Goal: Task Accomplishment & Management: Complete application form

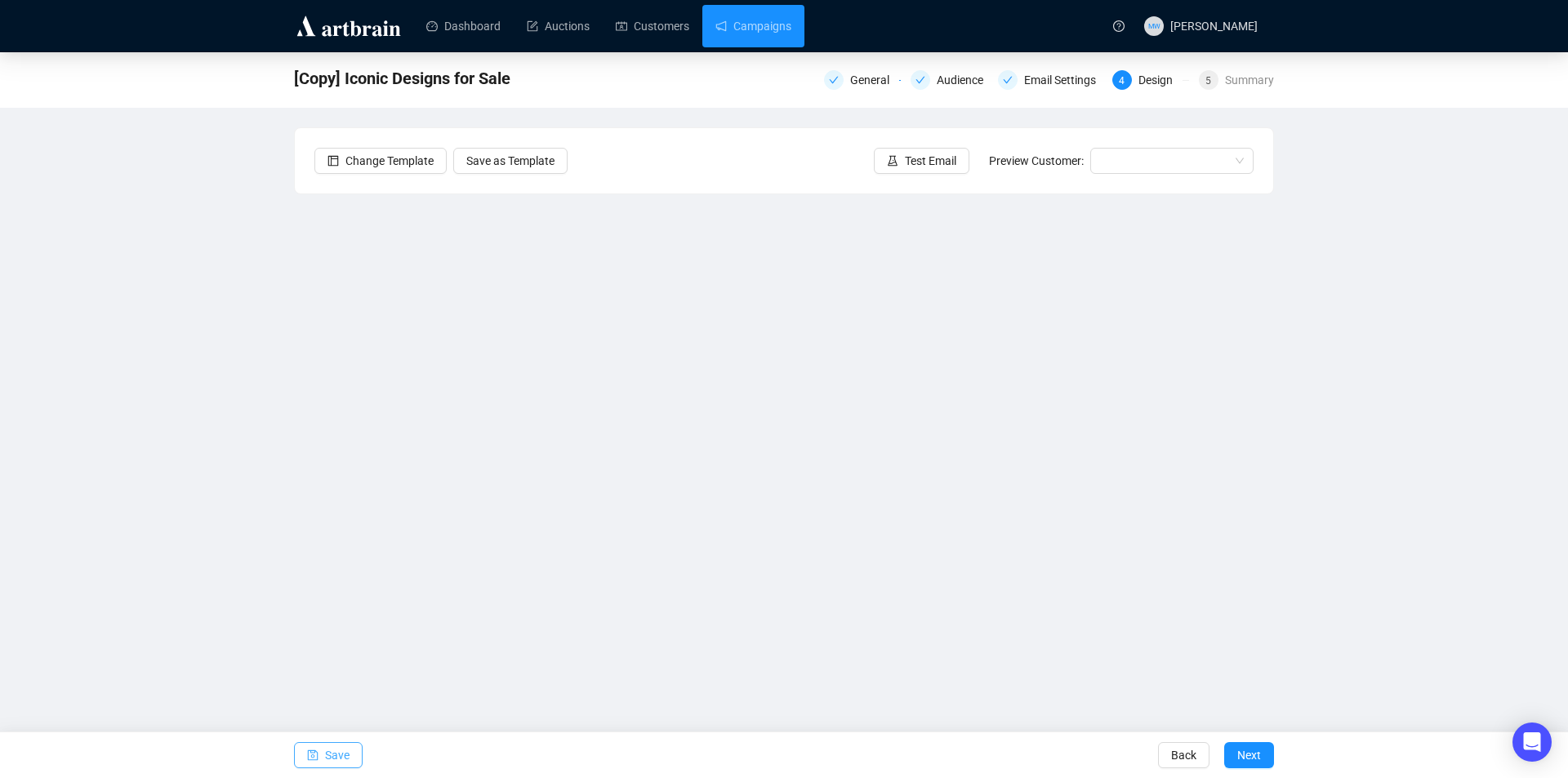
click at [353, 752] on button "Save" at bounding box center [329, 755] width 68 height 26
click at [317, 751] on icon "save" at bounding box center [313, 755] width 11 height 11
click at [330, 750] on span "Save" at bounding box center [337, 756] width 25 height 46
click at [349, 752] on button "Save" at bounding box center [329, 755] width 68 height 26
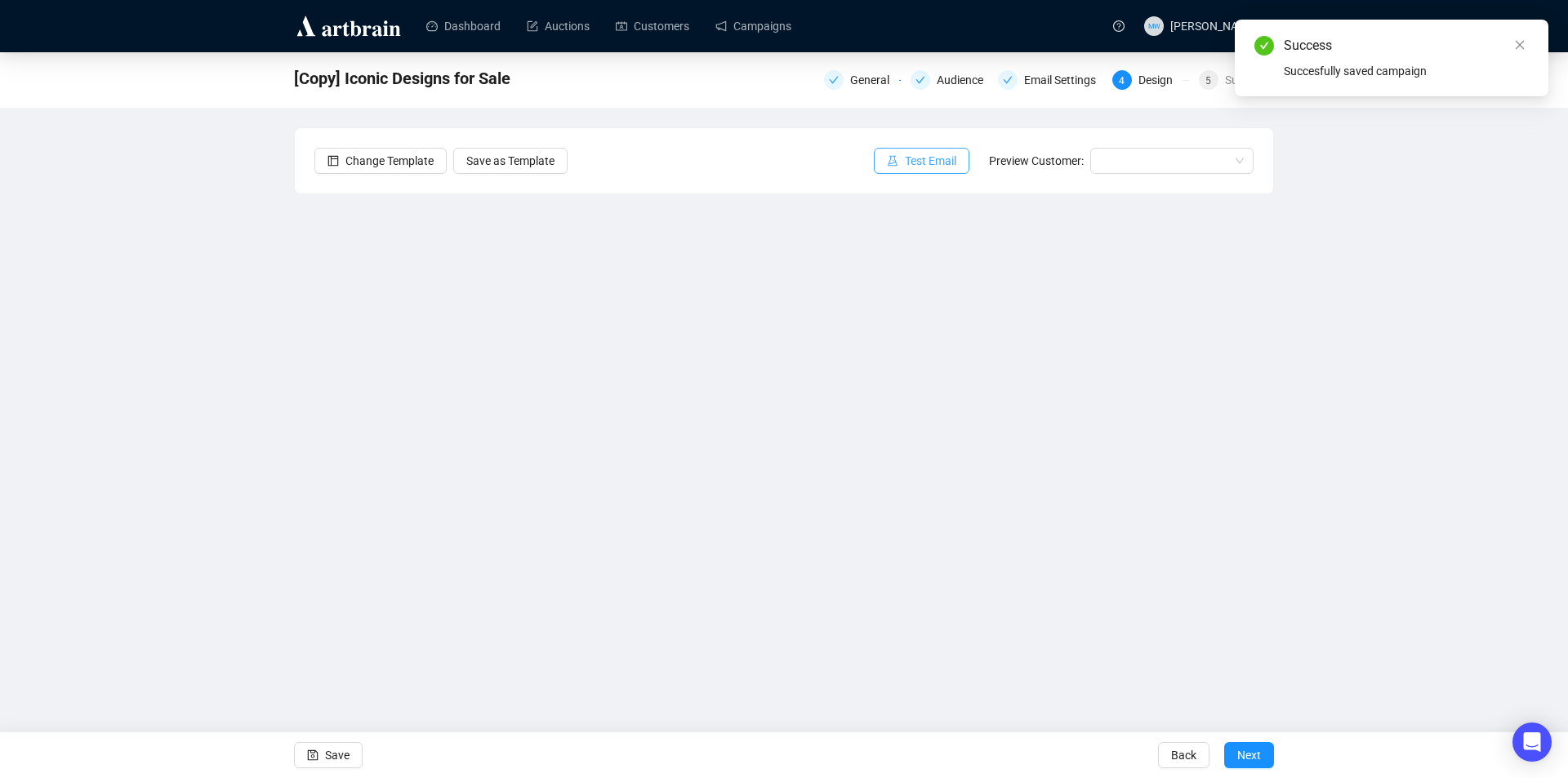
click at [925, 162] on span "Test Email" at bounding box center [930, 161] width 52 height 18
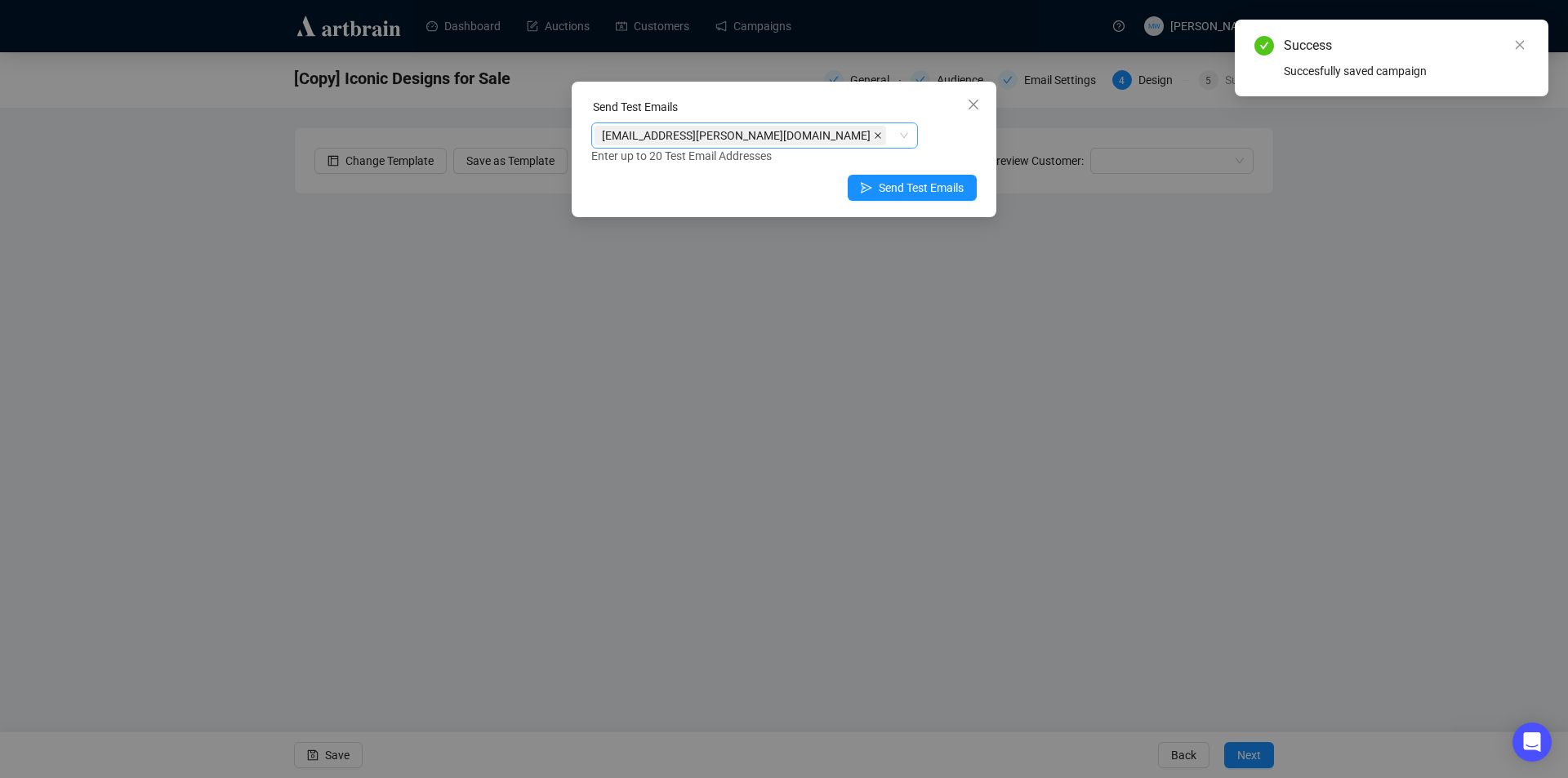
click at [874, 130] on span at bounding box center [878, 135] width 8 height 18
click at [718, 139] on div at bounding box center [746, 135] width 303 height 23
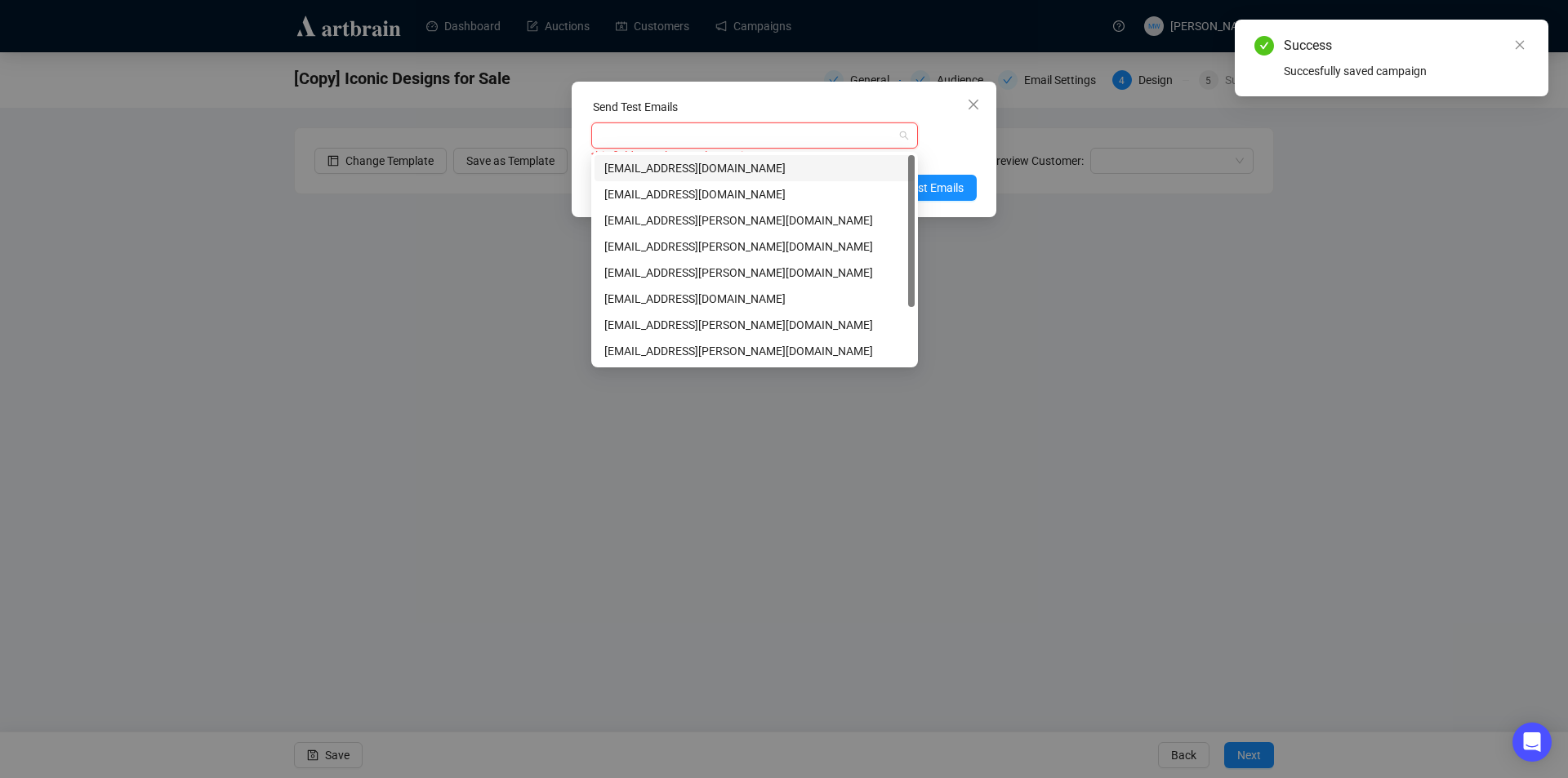
type input "m"
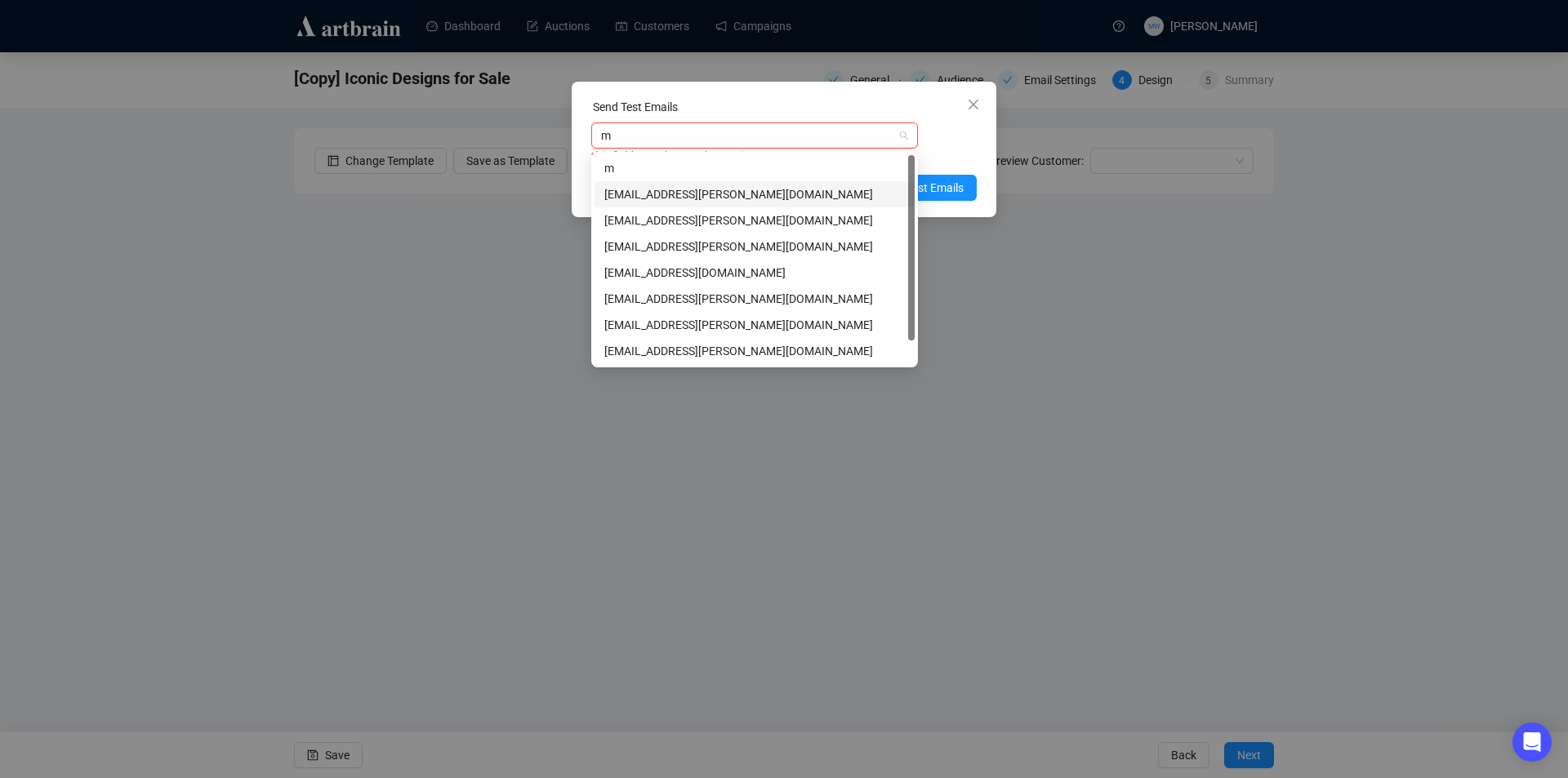
click at [730, 202] on div "[EMAIL_ADDRESS][PERSON_NAME][DOMAIN_NAME]" at bounding box center [755, 194] width 301 height 18
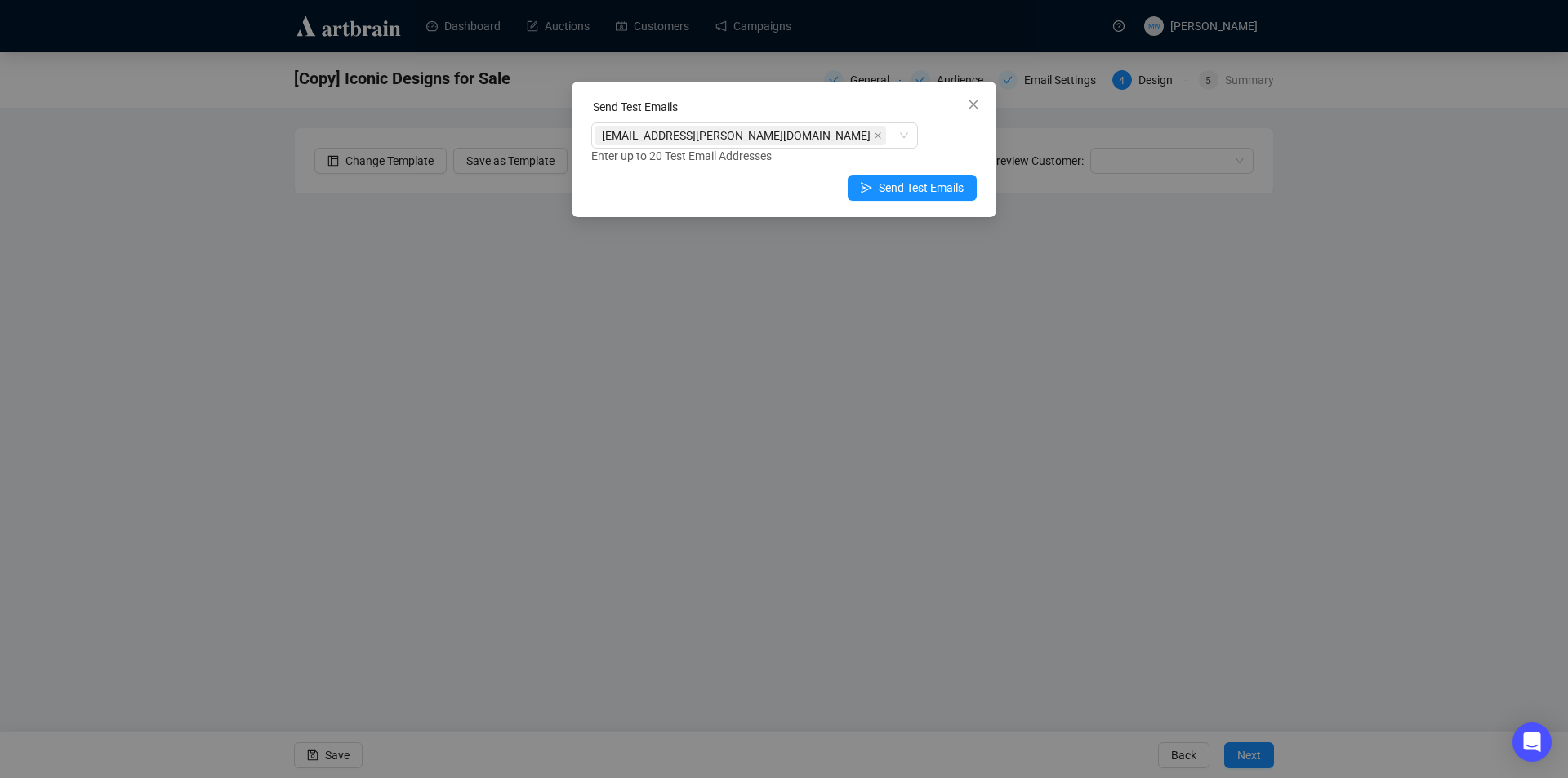
click at [953, 147] on div "Enter up to 20 Test Email Addresses" at bounding box center [784, 156] width 386 height 18
click at [937, 182] on span "Send Test Emails" at bounding box center [921, 187] width 85 height 18
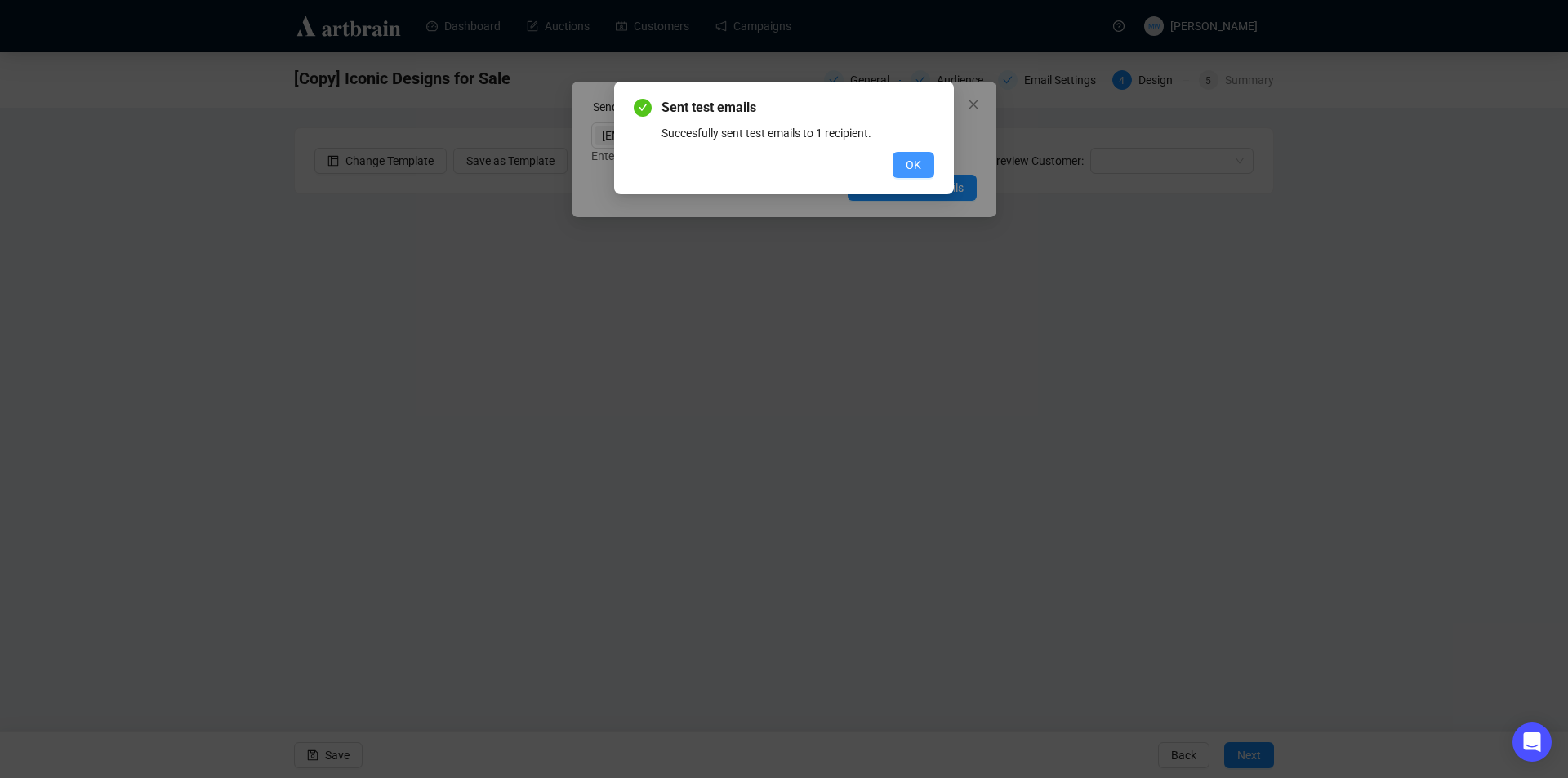
click at [919, 166] on span "OK" at bounding box center [913, 164] width 16 height 18
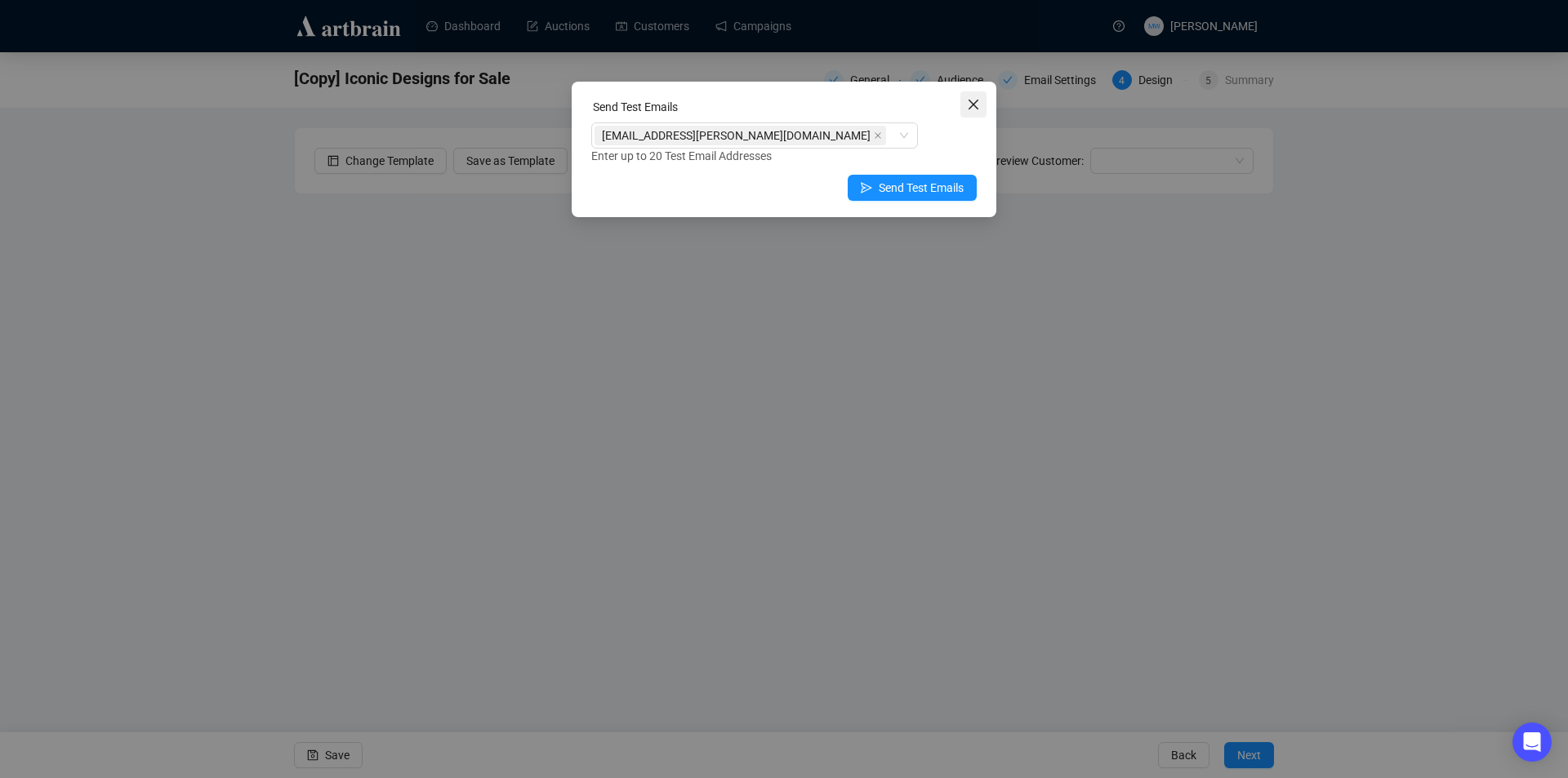
click at [969, 102] on icon "close" at bounding box center [974, 104] width 13 height 13
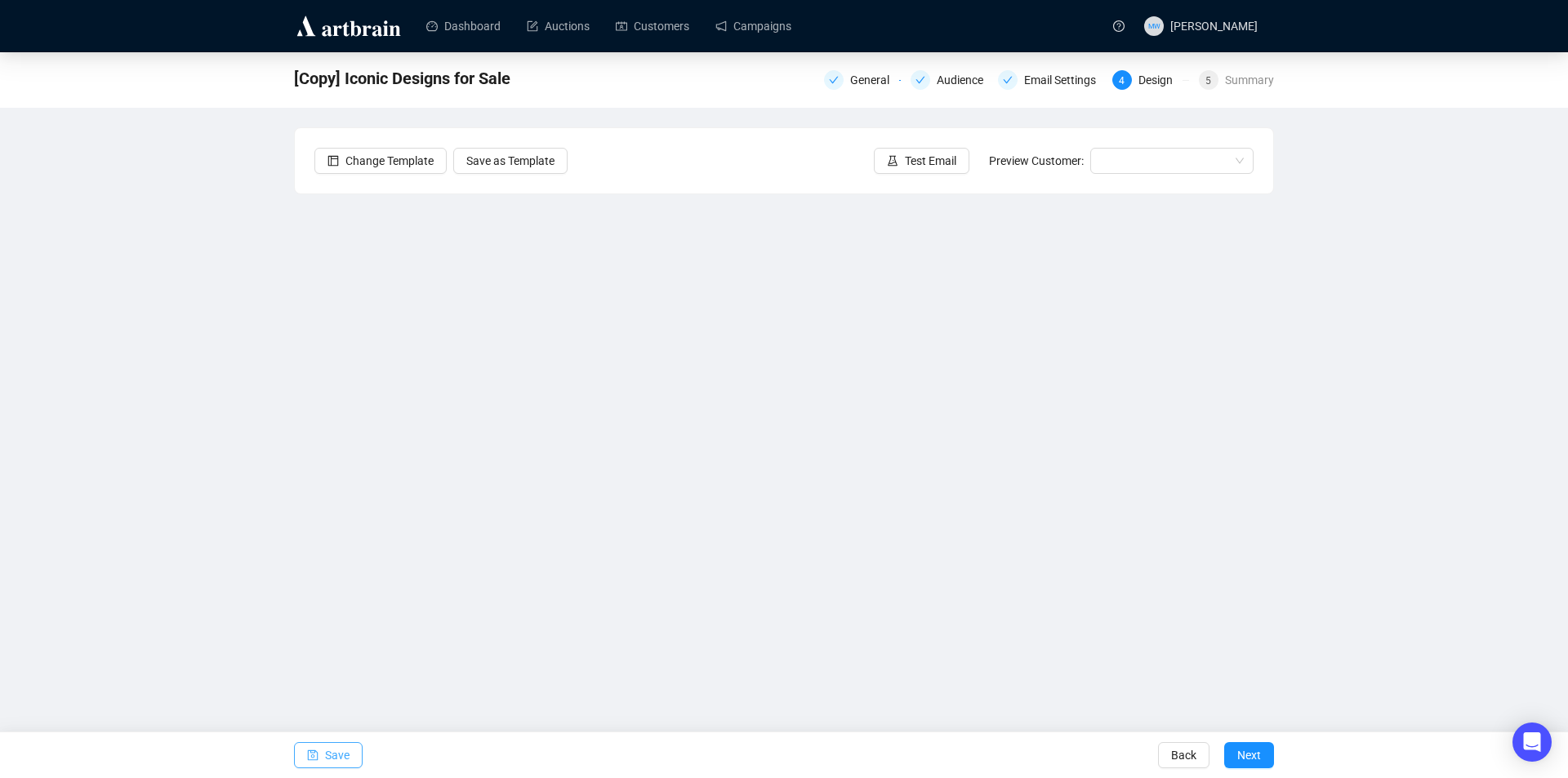
click at [316, 754] on icon "save" at bounding box center [313, 755] width 11 height 11
click at [311, 756] on icon "save" at bounding box center [314, 756] width 11 height 11
click at [329, 755] on span "Save" at bounding box center [337, 756] width 25 height 46
click at [331, 753] on span "Save" at bounding box center [337, 756] width 25 height 46
click at [337, 744] on span "Save" at bounding box center [337, 756] width 25 height 46
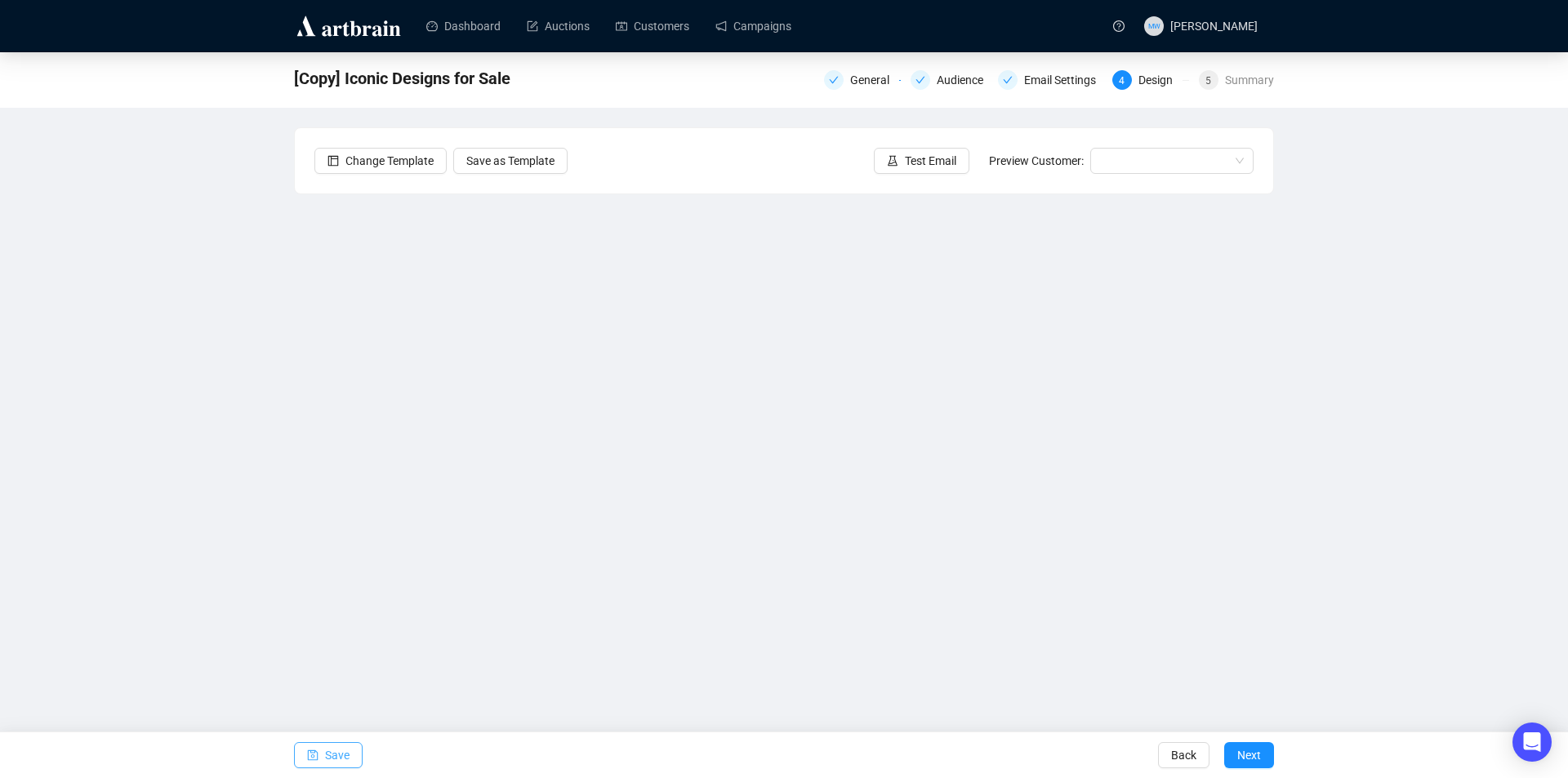
click at [327, 755] on span "Save" at bounding box center [337, 756] width 25 height 46
click at [339, 759] on span "Save" at bounding box center [337, 756] width 25 height 46
click at [337, 752] on span "Save" at bounding box center [337, 756] width 25 height 46
click at [345, 748] on span "Save" at bounding box center [337, 756] width 25 height 46
click at [344, 755] on span "Save" at bounding box center [337, 756] width 25 height 46
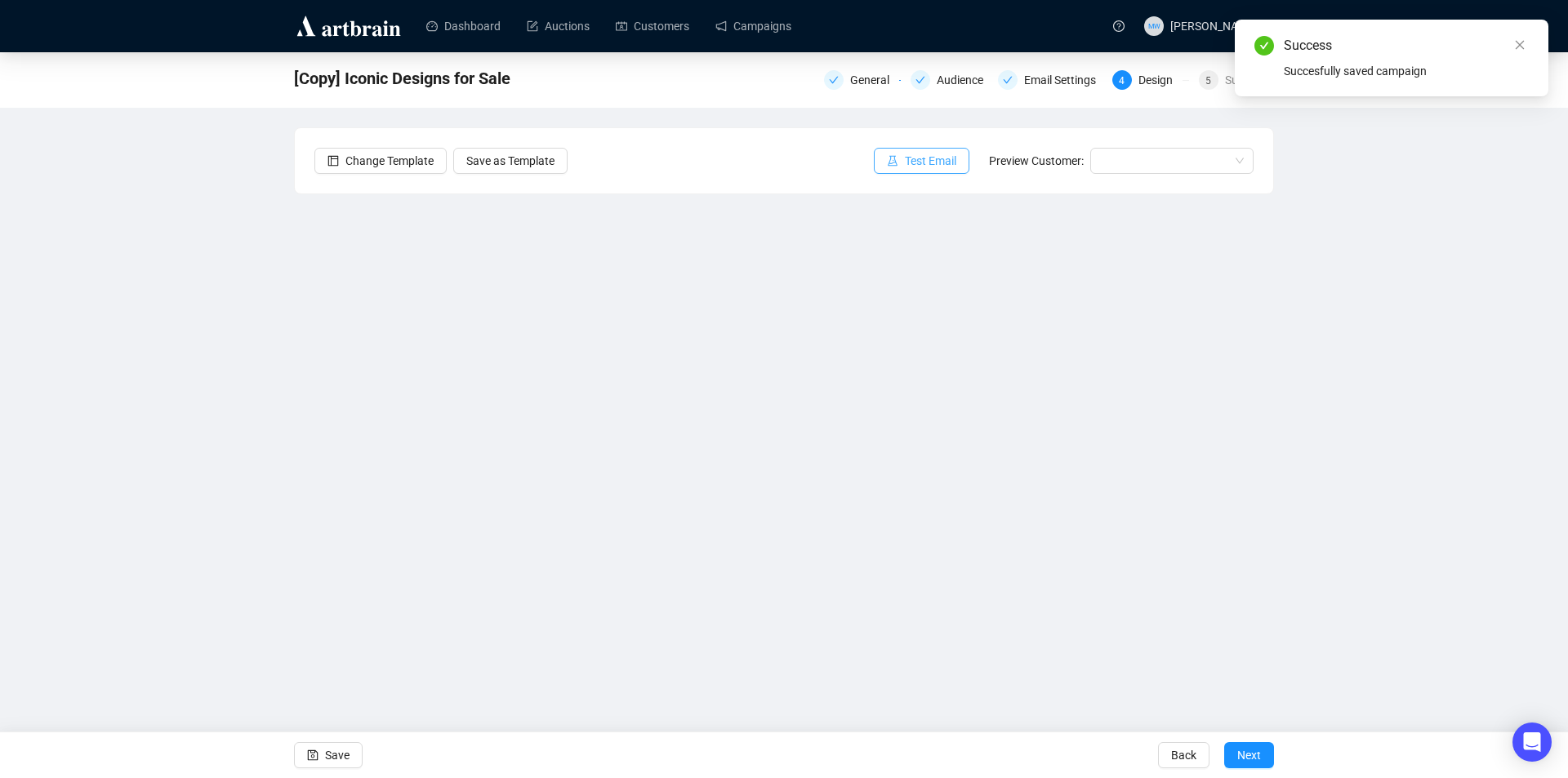
click at [920, 153] on span "Test Email" at bounding box center [930, 161] width 52 height 18
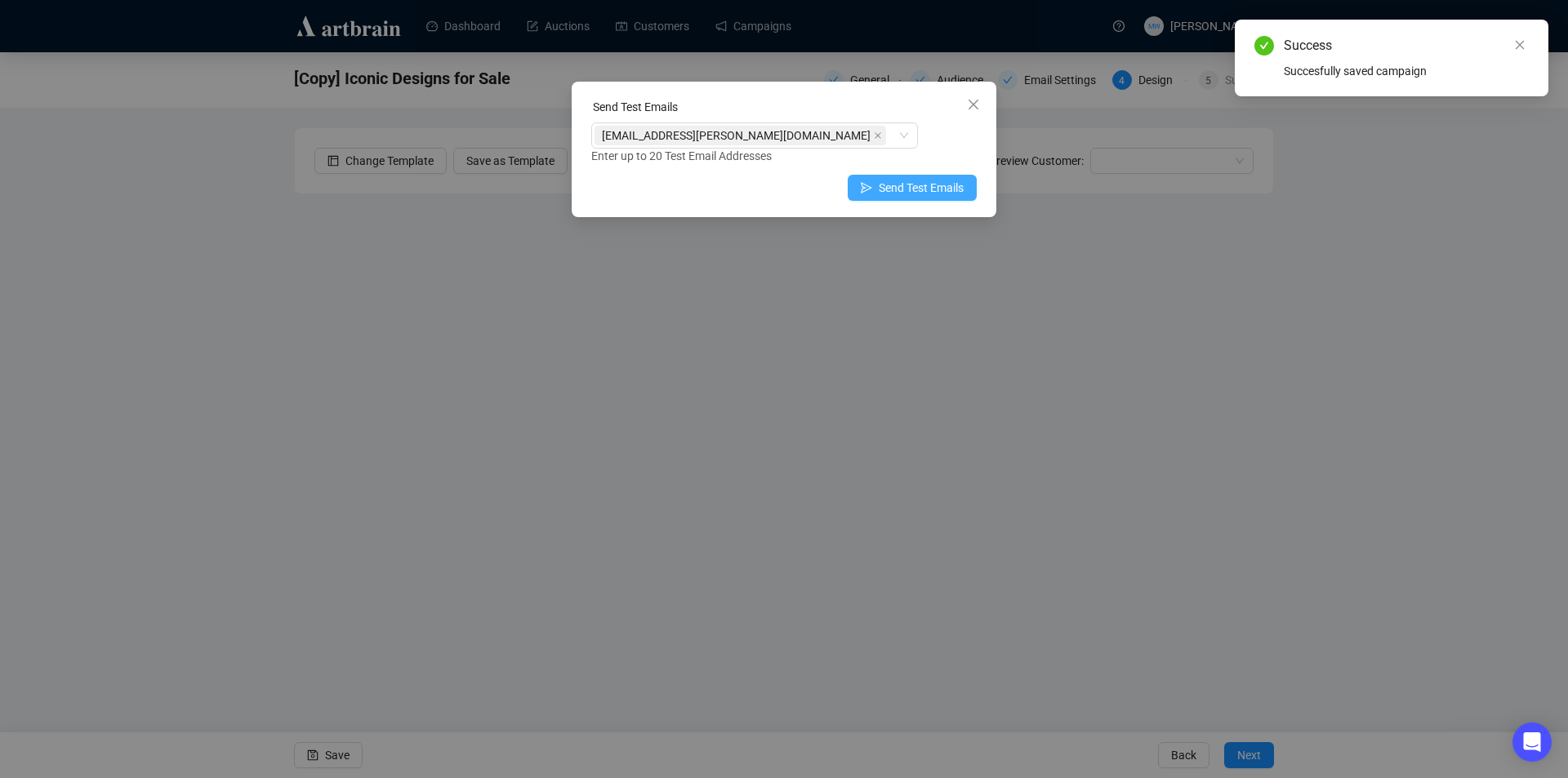
click at [894, 183] on span "Send Test Emails" at bounding box center [921, 187] width 85 height 18
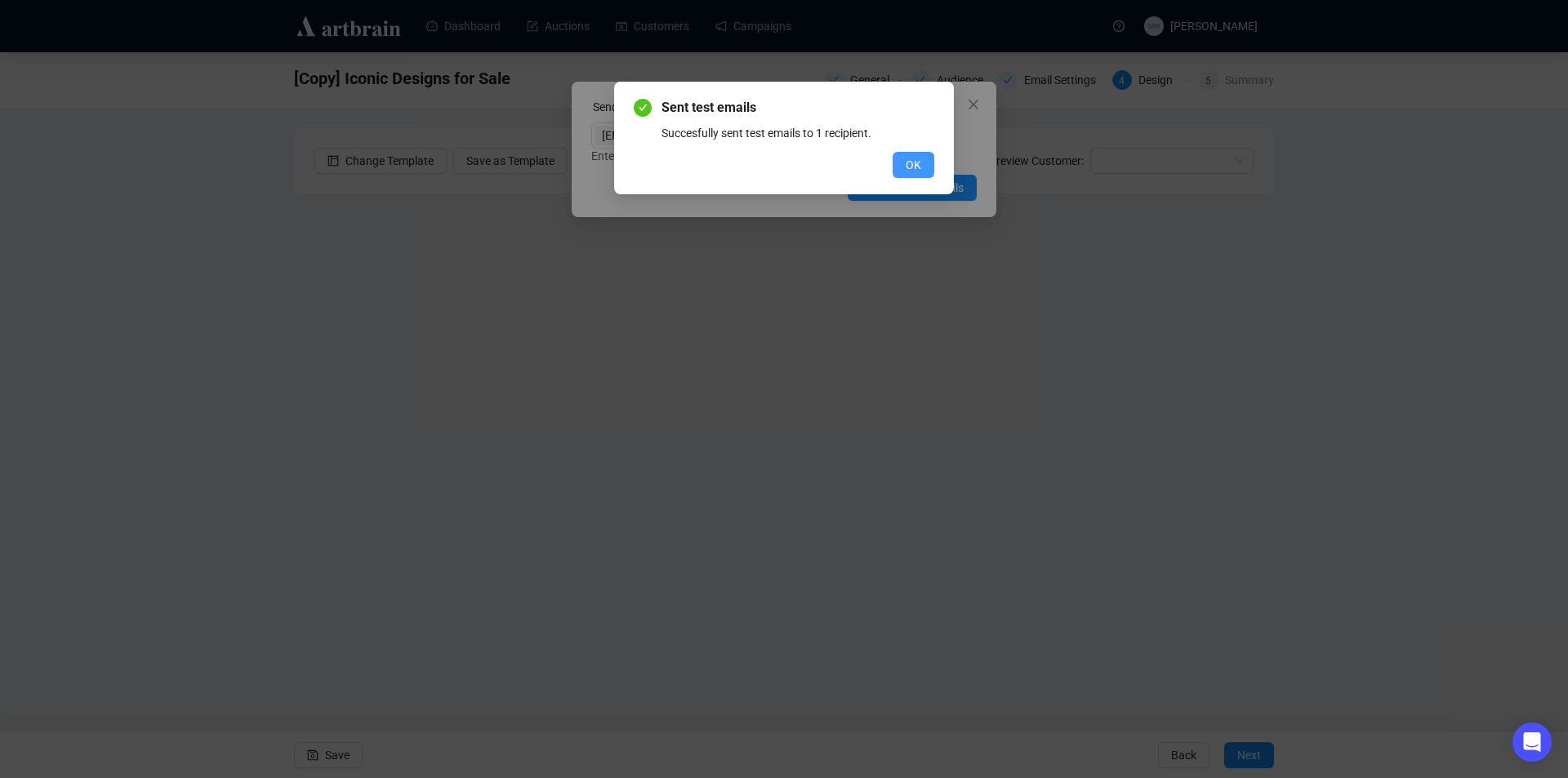
click at [913, 159] on span "OK" at bounding box center [913, 164] width 16 height 18
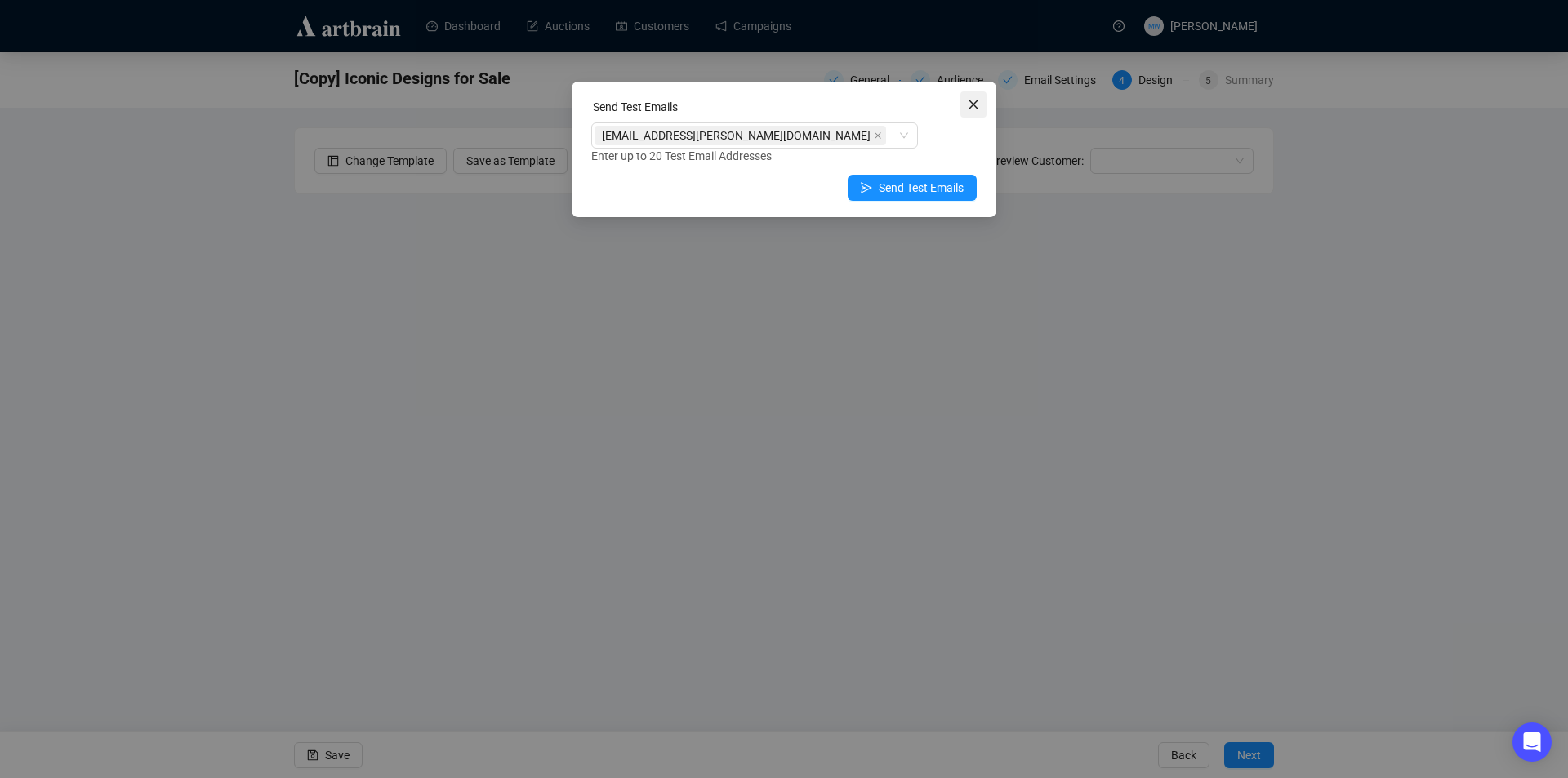
click at [972, 97] on button "Close" at bounding box center [974, 104] width 26 height 26
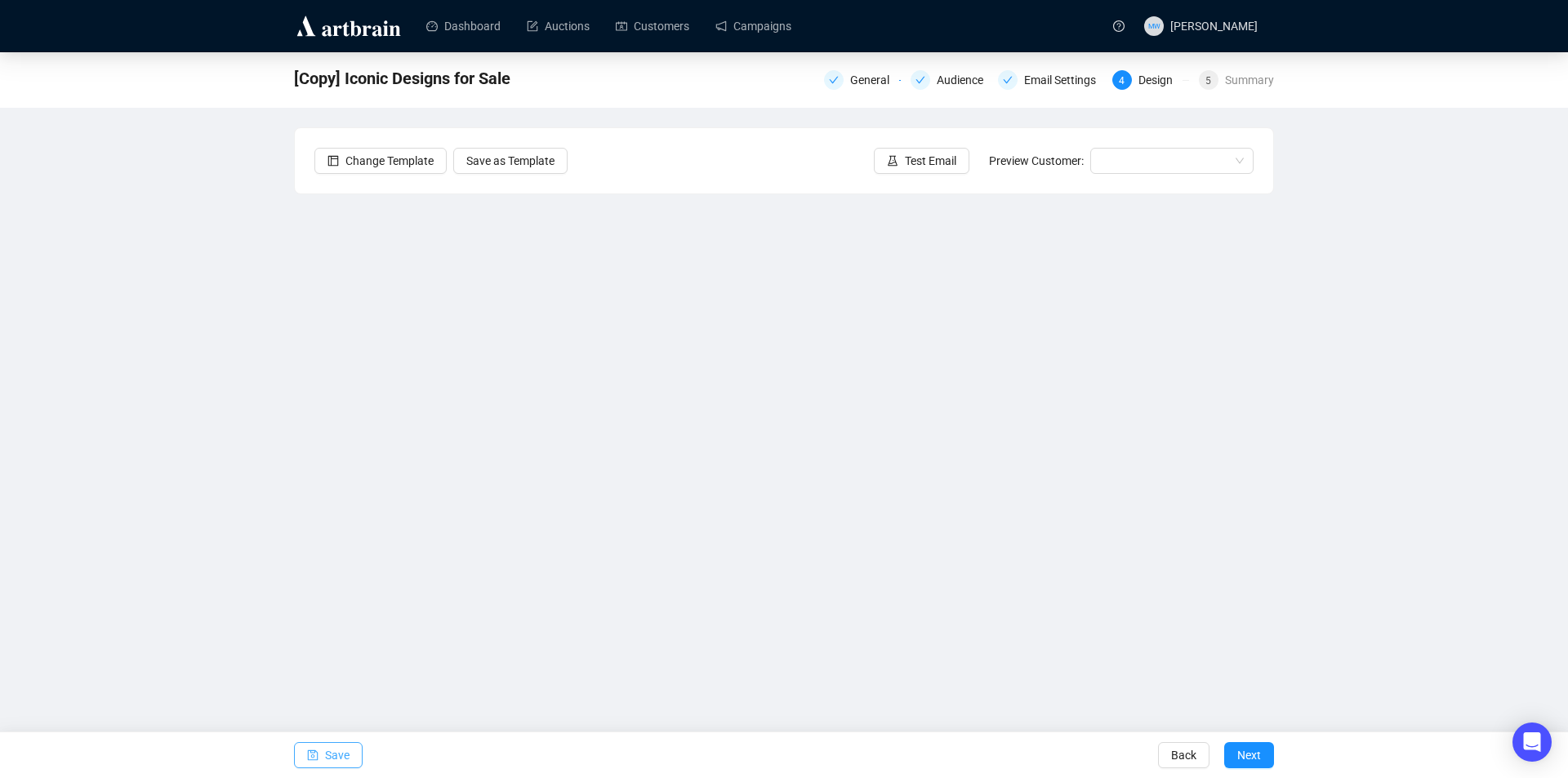
click at [328, 756] on span "Save" at bounding box center [337, 756] width 25 height 46
click at [346, 753] on span "Save" at bounding box center [337, 756] width 25 height 46
click at [316, 751] on icon "save" at bounding box center [314, 756] width 11 height 11
click at [1423, 329] on div "[Copy] Iconic Designs for Sale General Audience Email Settings 4 Design 5 Summa…" at bounding box center [784, 365] width 1568 height 625
click at [337, 751] on span "Save" at bounding box center [337, 756] width 25 height 46
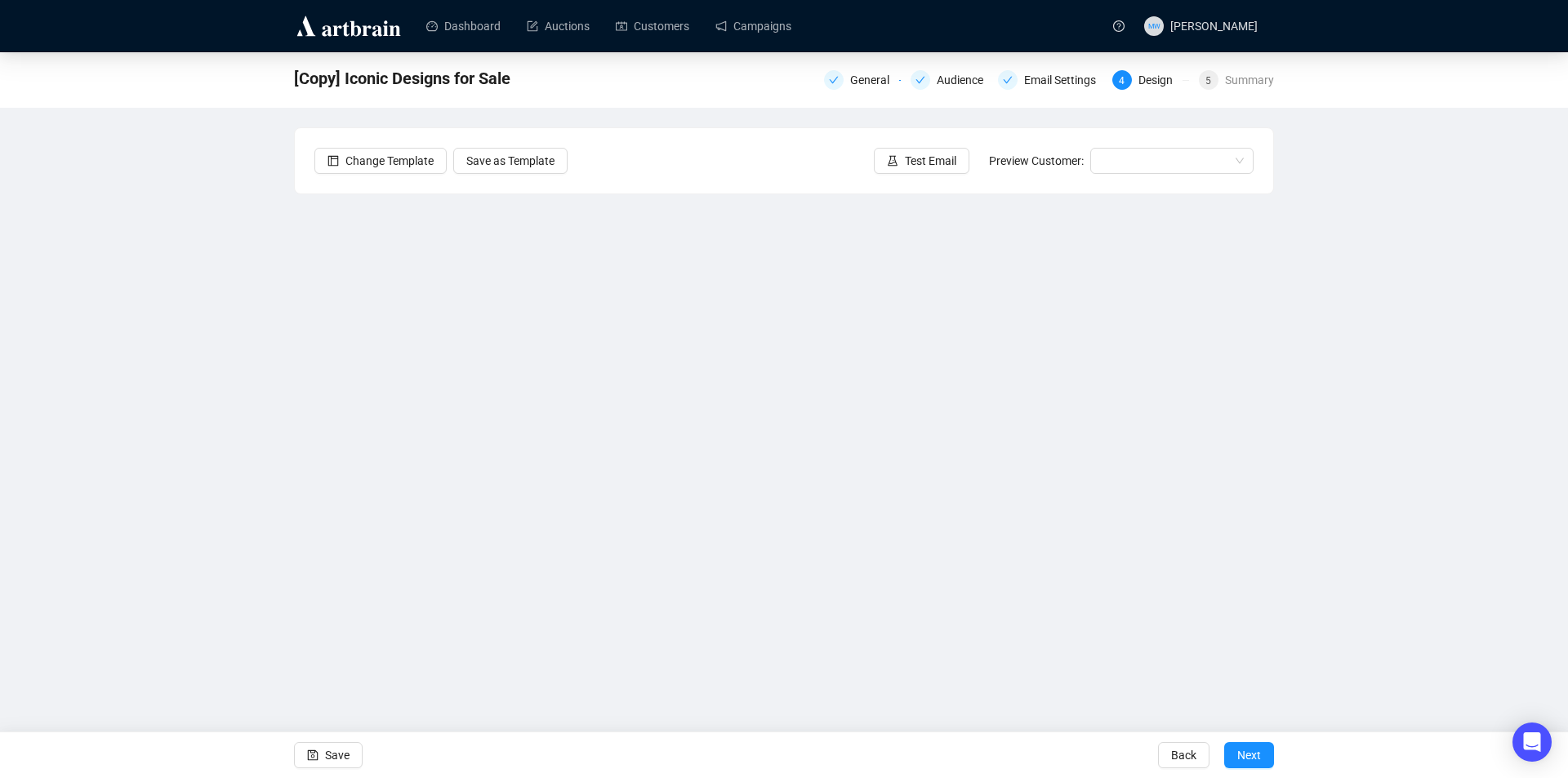
click at [1478, 408] on div "[Copy] Iconic Designs for Sale General Audience Email Settings 4 Design 5 Summa…" at bounding box center [784, 365] width 1568 height 625
click at [326, 763] on span "Save" at bounding box center [337, 756] width 25 height 46
click at [342, 755] on span "Save" at bounding box center [337, 756] width 25 height 46
click at [334, 749] on span "Save" at bounding box center [337, 756] width 25 height 46
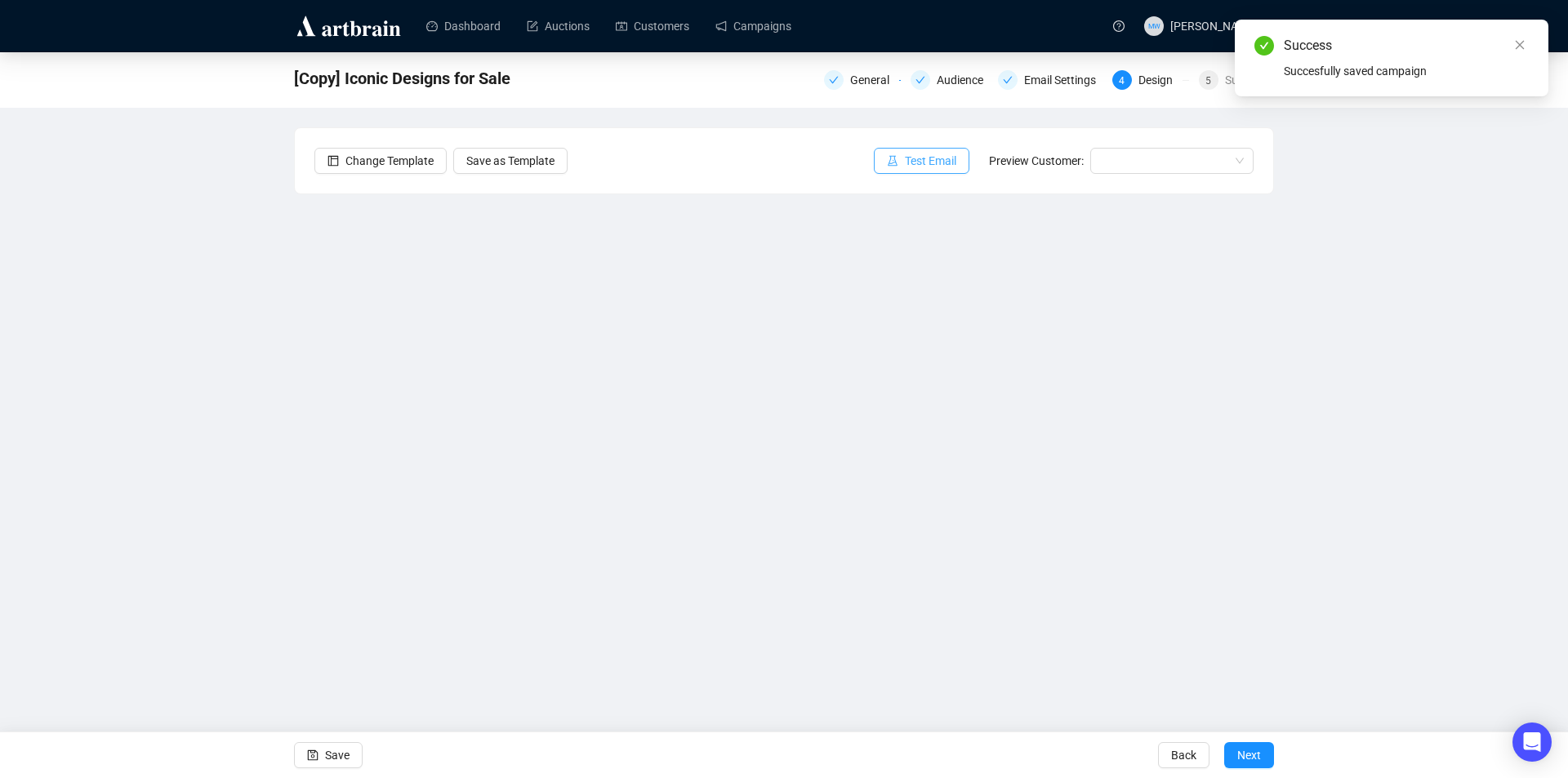
click at [941, 156] on span "Test Email" at bounding box center [930, 161] width 52 height 18
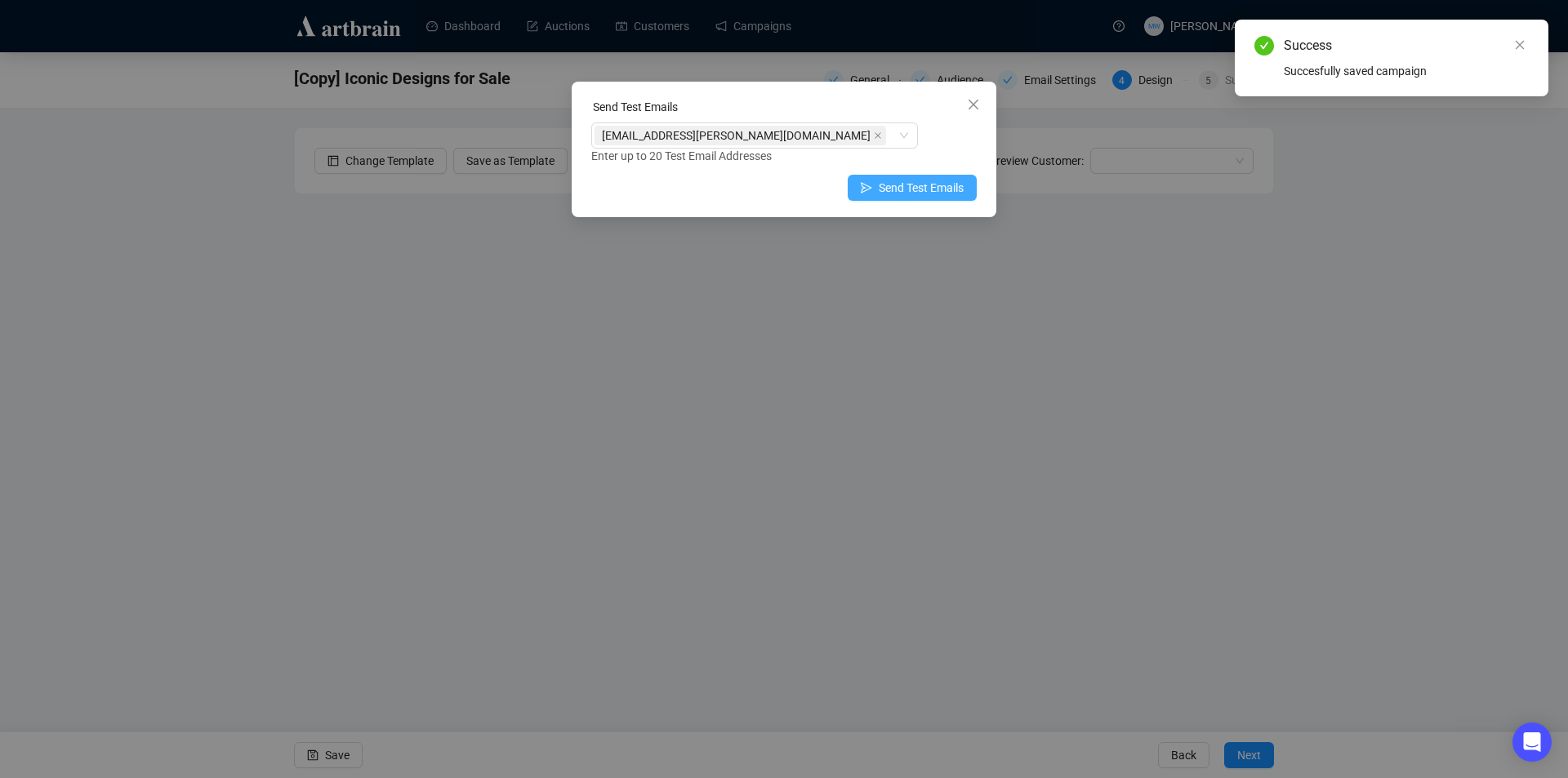
click at [940, 182] on span "Send Test Emails" at bounding box center [921, 187] width 85 height 18
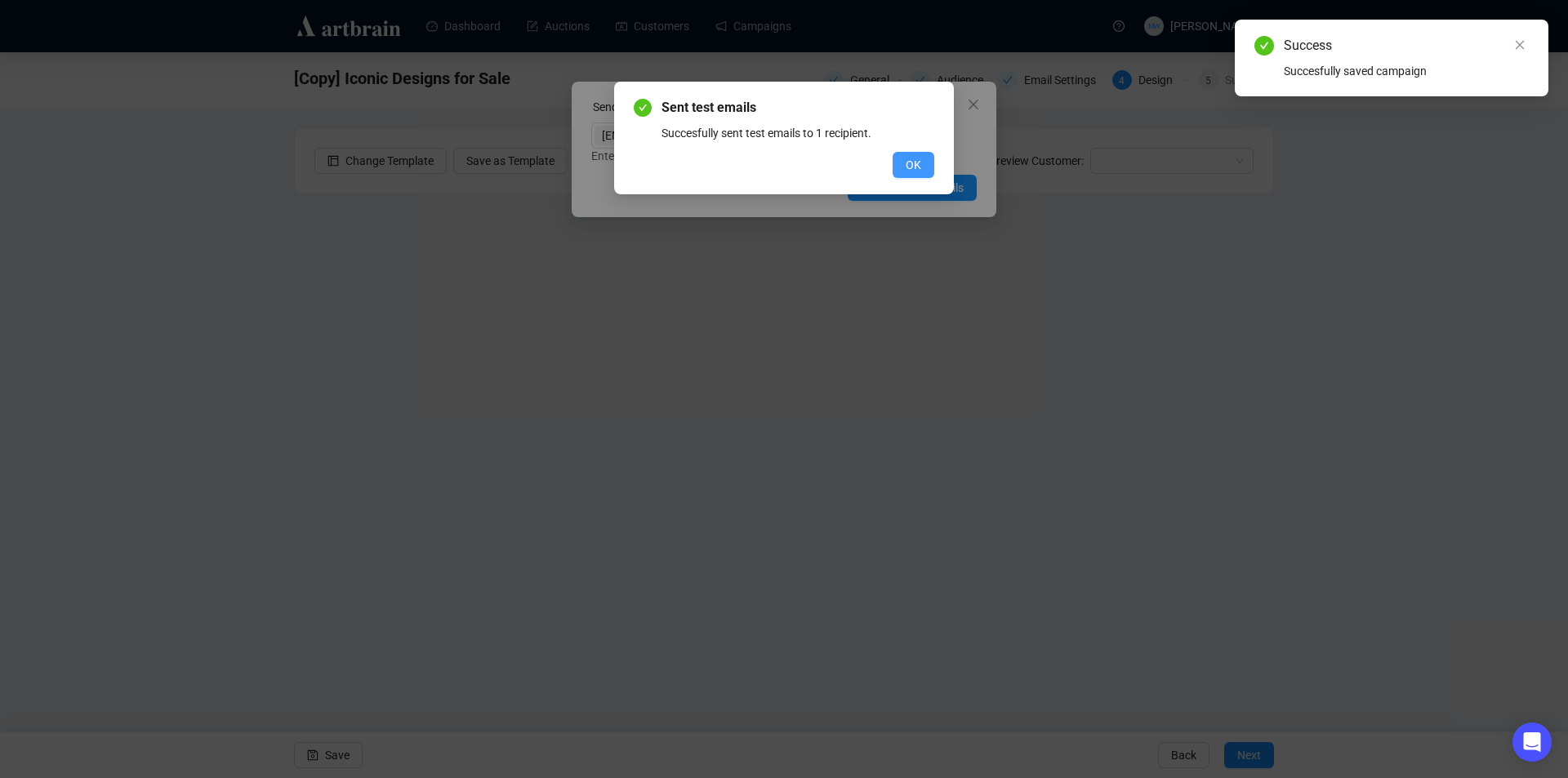
click at [904, 160] on button "OK" at bounding box center [913, 165] width 42 height 26
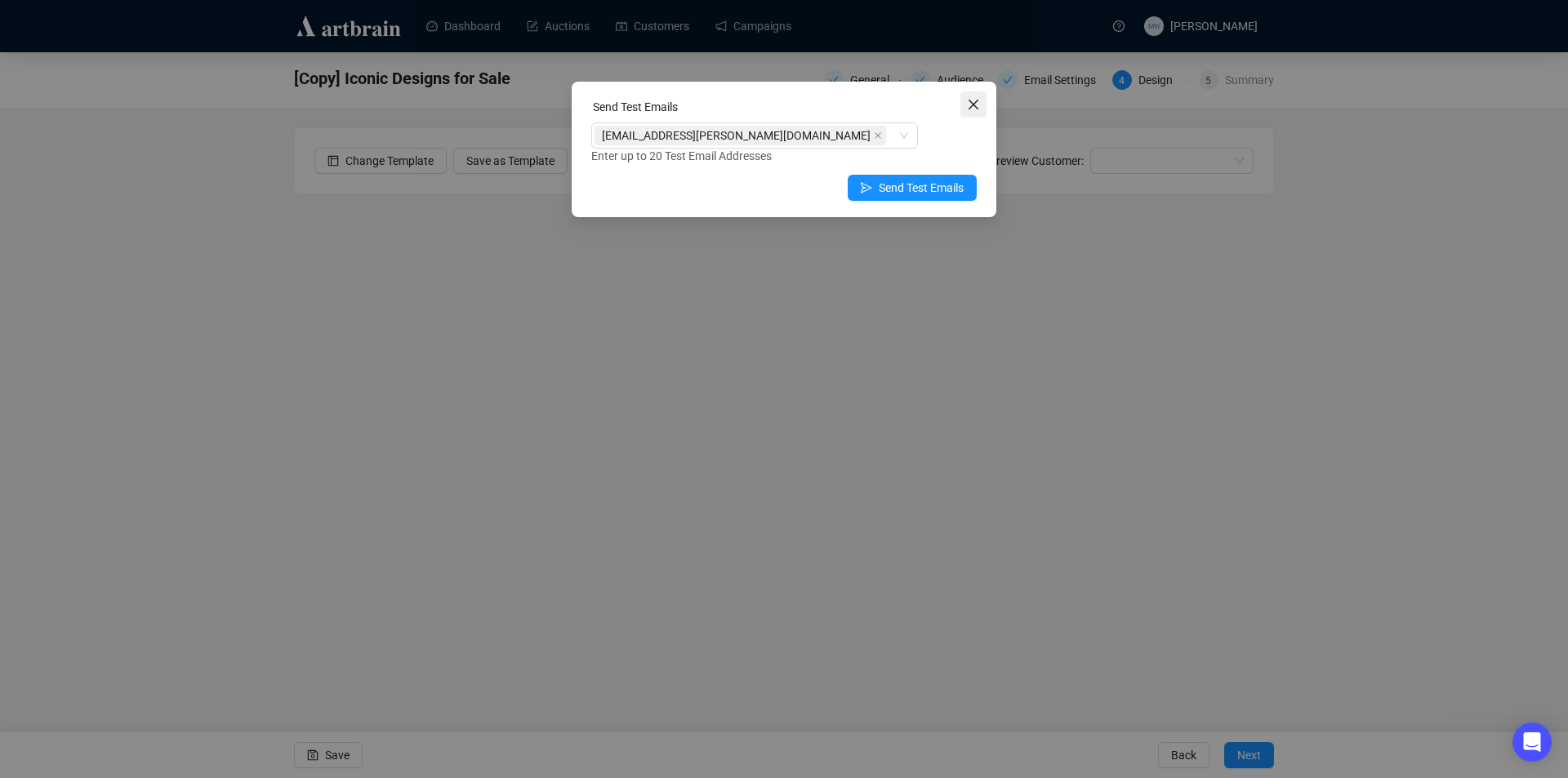
click at [968, 103] on icon "close" at bounding box center [974, 104] width 13 height 13
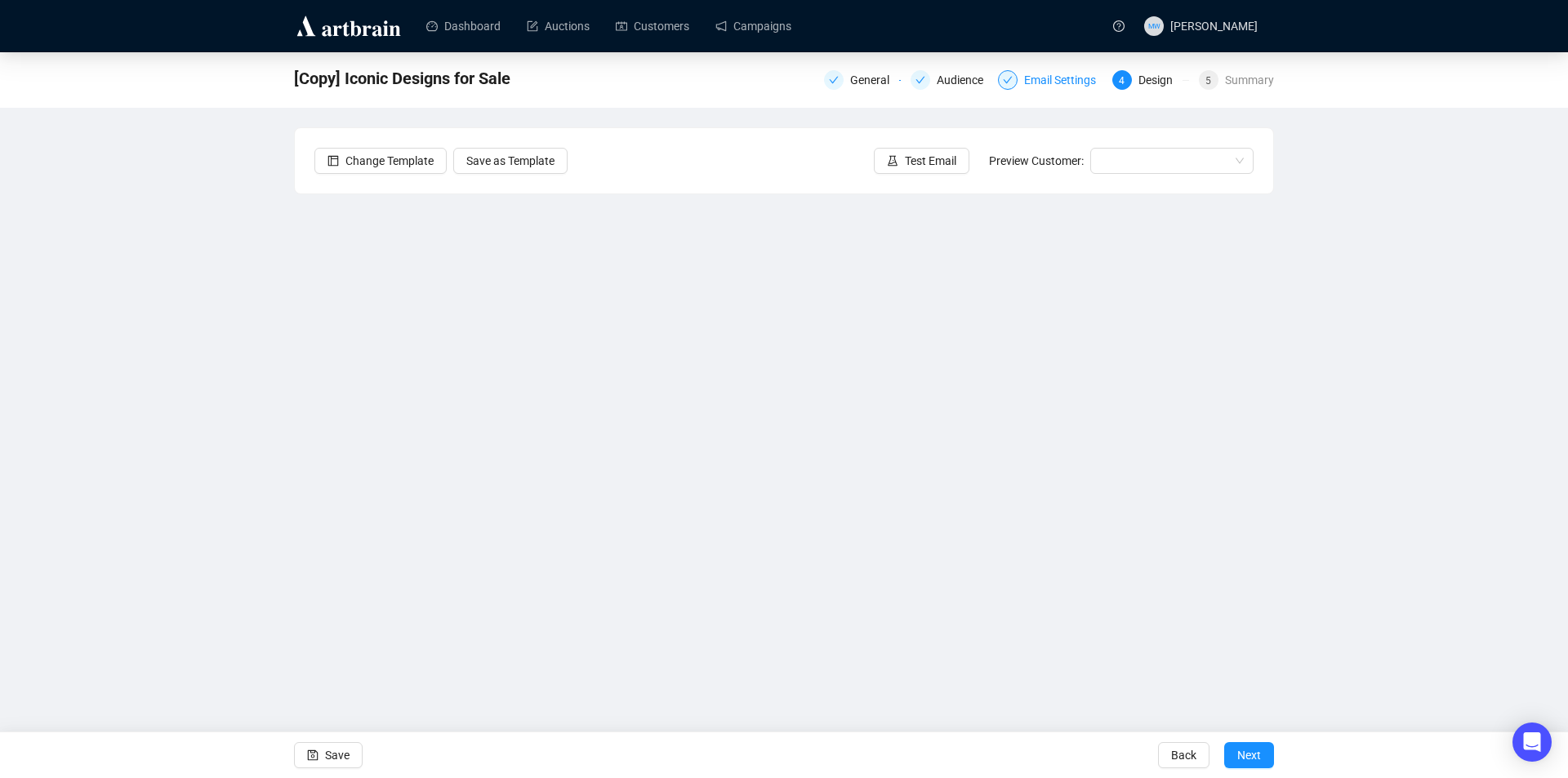
click at [1047, 74] on div "Email Settings" at bounding box center [1065, 79] width 81 height 19
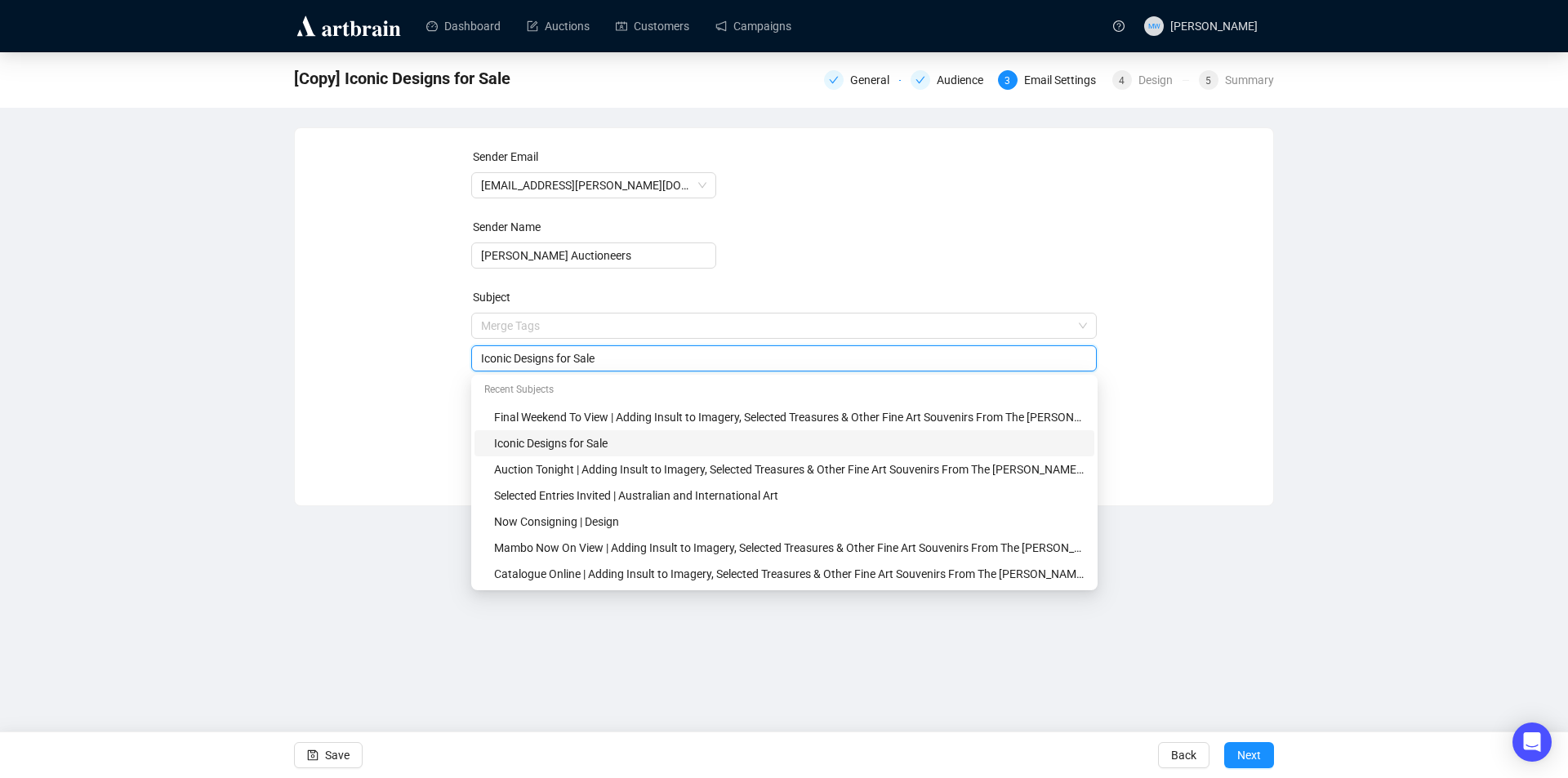
drag, startPoint x: 614, startPoint y: 325, endPoint x: 453, endPoint y: 323, distance: 161.0
click at [453, 323] on div "Sender Email [EMAIL_ADDRESS][PERSON_NAME][DOMAIN_NAME] Sender Name [PERSON_NAME…" at bounding box center [784, 305] width 940 height 314
type input "Catalogue Online | Design"
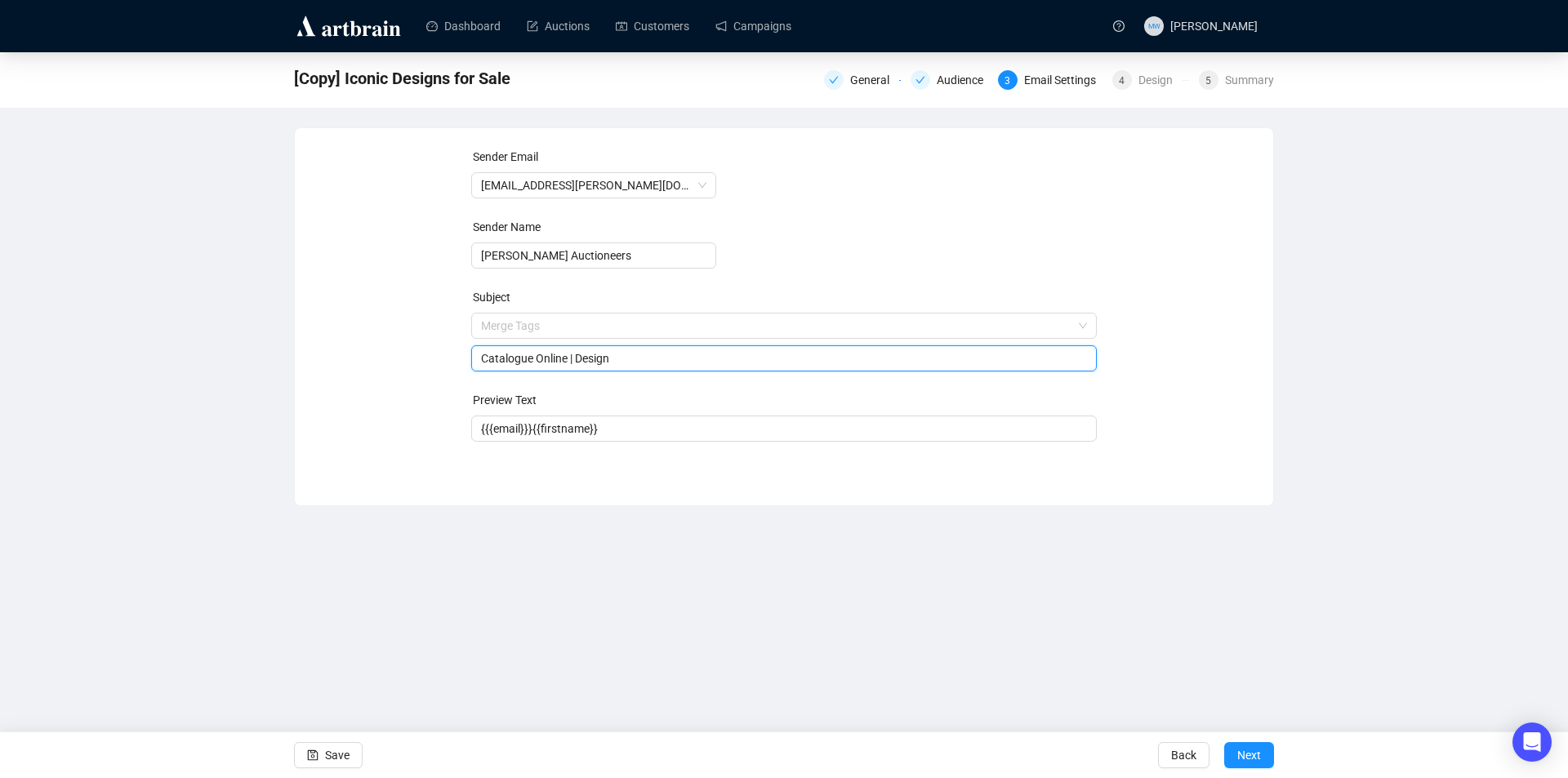
click at [417, 379] on div "Sender Email [EMAIL_ADDRESS][PERSON_NAME][DOMAIN_NAME] Sender Name [PERSON_NAME…" at bounding box center [784, 305] width 940 height 314
click at [327, 754] on span "Save" at bounding box center [337, 756] width 25 height 46
click at [1159, 82] on div "Design" at bounding box center [1160, 79] width 44 height 19
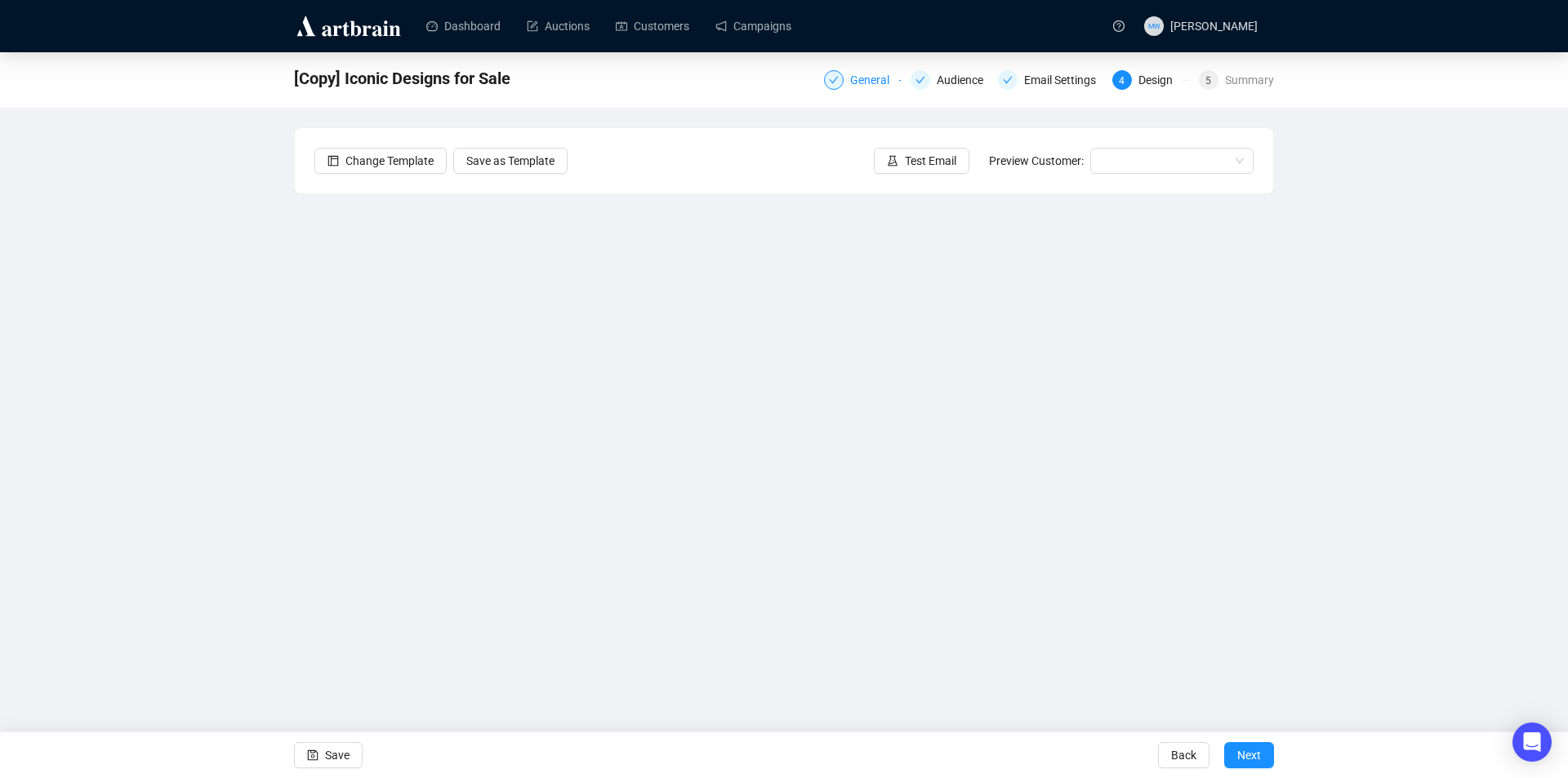
click at [883, 87] on div "General" at bounding box center [874, 79] width 49 height 19
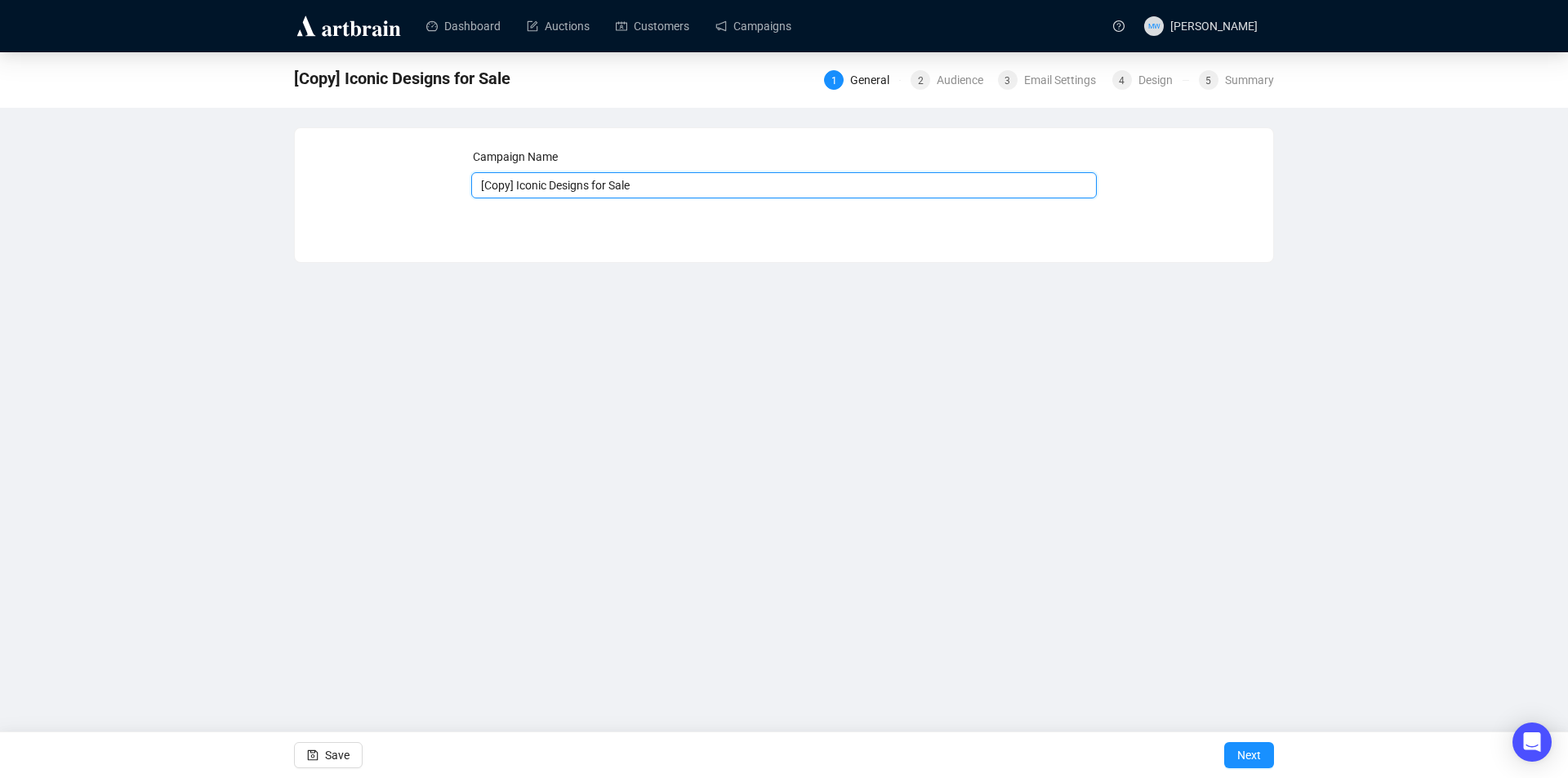
drag, startPoint x: 632, startPoint y: 183, endPoint x: 402, endPoint y: 146, distance: 233.0
click at [404, 167] on div "Campaign Name [Copy] Iconic Designs for Sale Save Next" at bounding box center [784, 183] width 940 height 70
type input "Catalogue Online | Design"
click at [318, 756] on button "Save" at bounding box center [329, 755] width 68 height 26
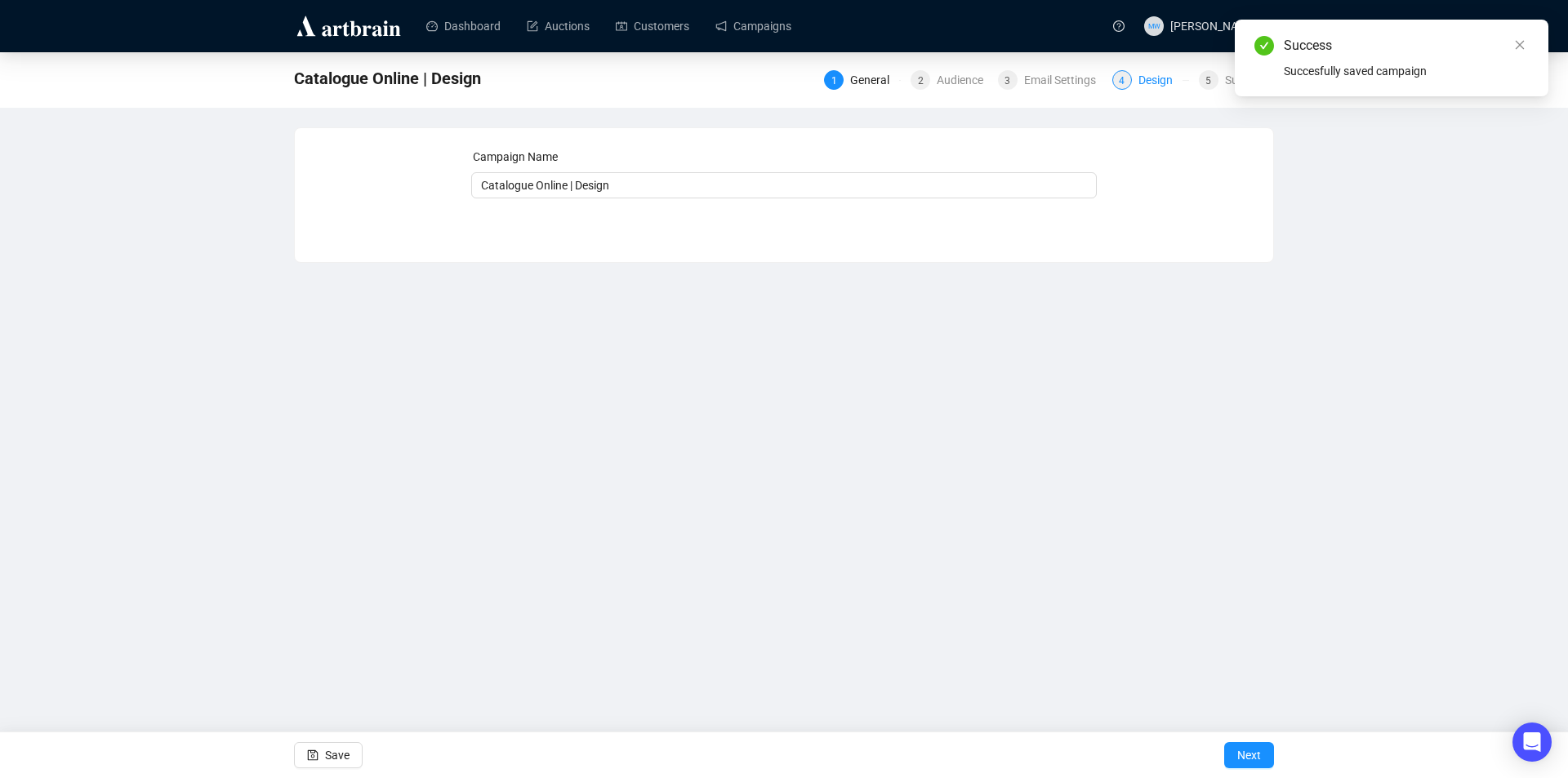
click at [1155, 78] on div "Design" at bounding box center [1160, 79] width 44 height 19
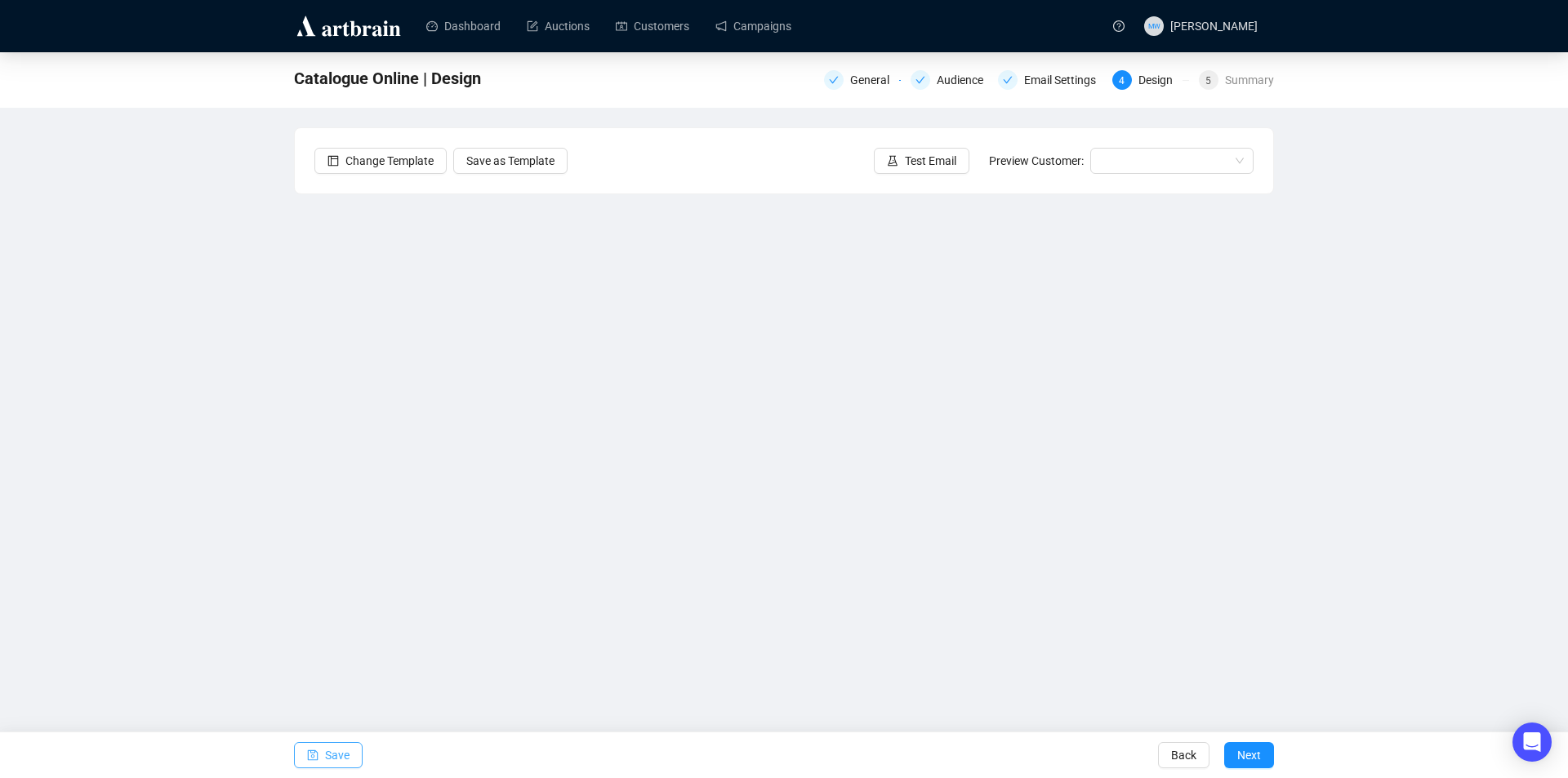
click at [330, 766] on span "Save" at bounding box center [337, 756] width 25 height 46
click at [940, 161] on span "Test Email" at bounding box center [930, 161] width 52 height 18
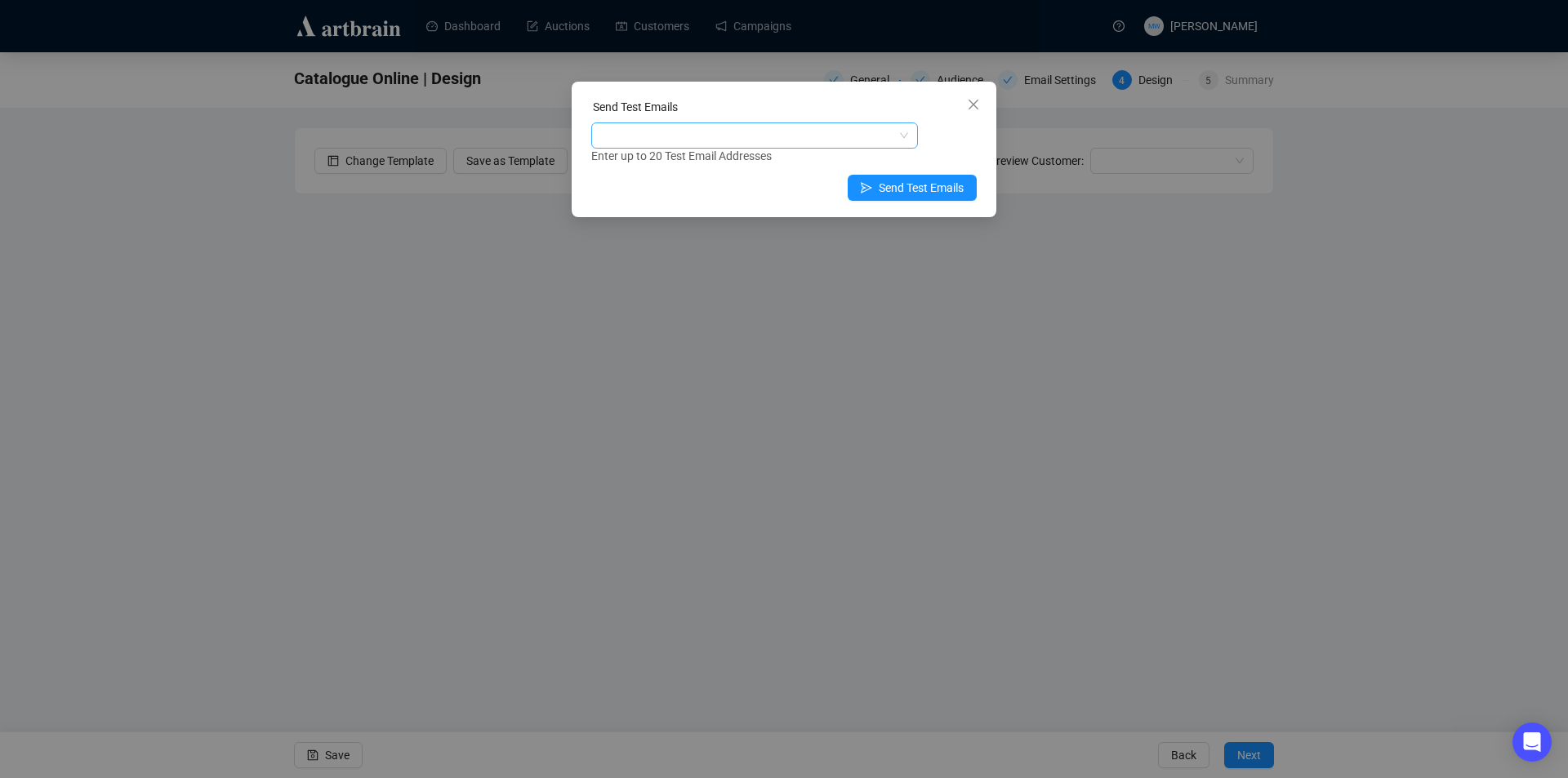
click at [761, 138] on div at bounding box center [746, 135] width 303 height 23
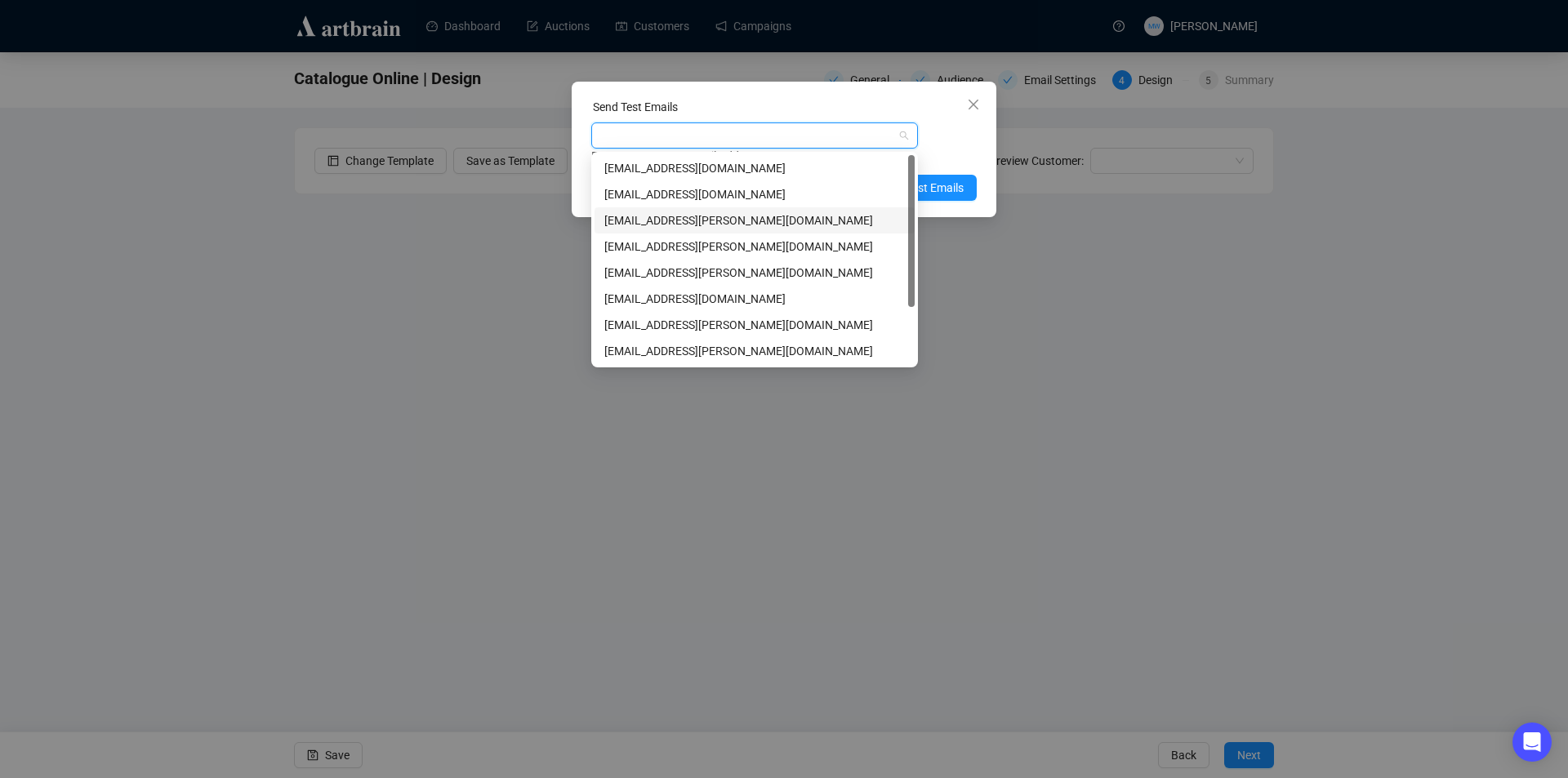
click at [637, 221] on div "[EMAIL_ADDRESS][PERSON_NAME][DOMAIN_NAME]" at bounding box center [755, 220] width 301 height 18
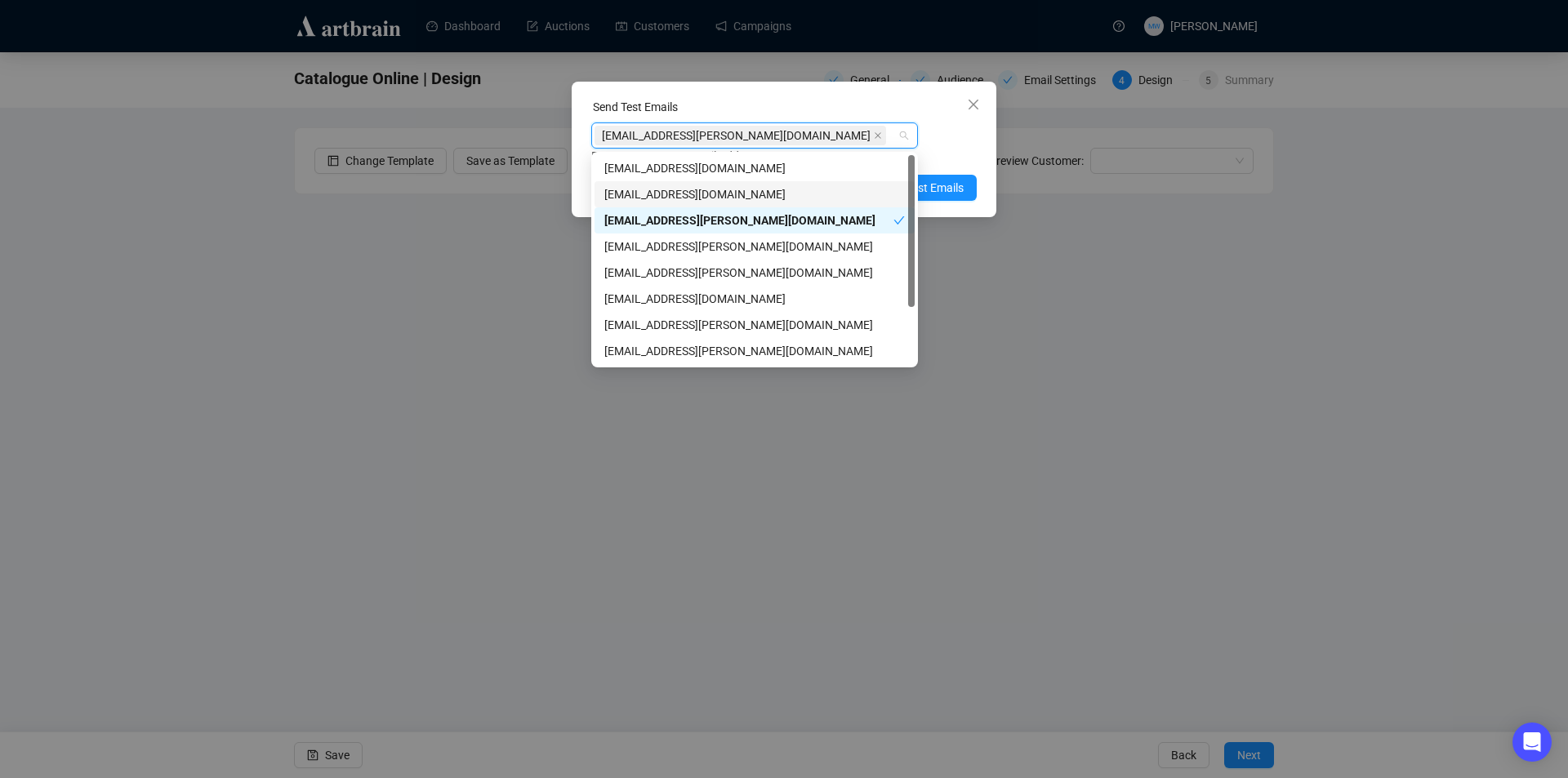
click at [999, 153] on div "Send Test Emails [EMAIL_ADDRESS][PERSON_NAME][DOMAIN_NAME] Enter up to 20 Test …" at bounding box center [784, 389] width 1568 height 778
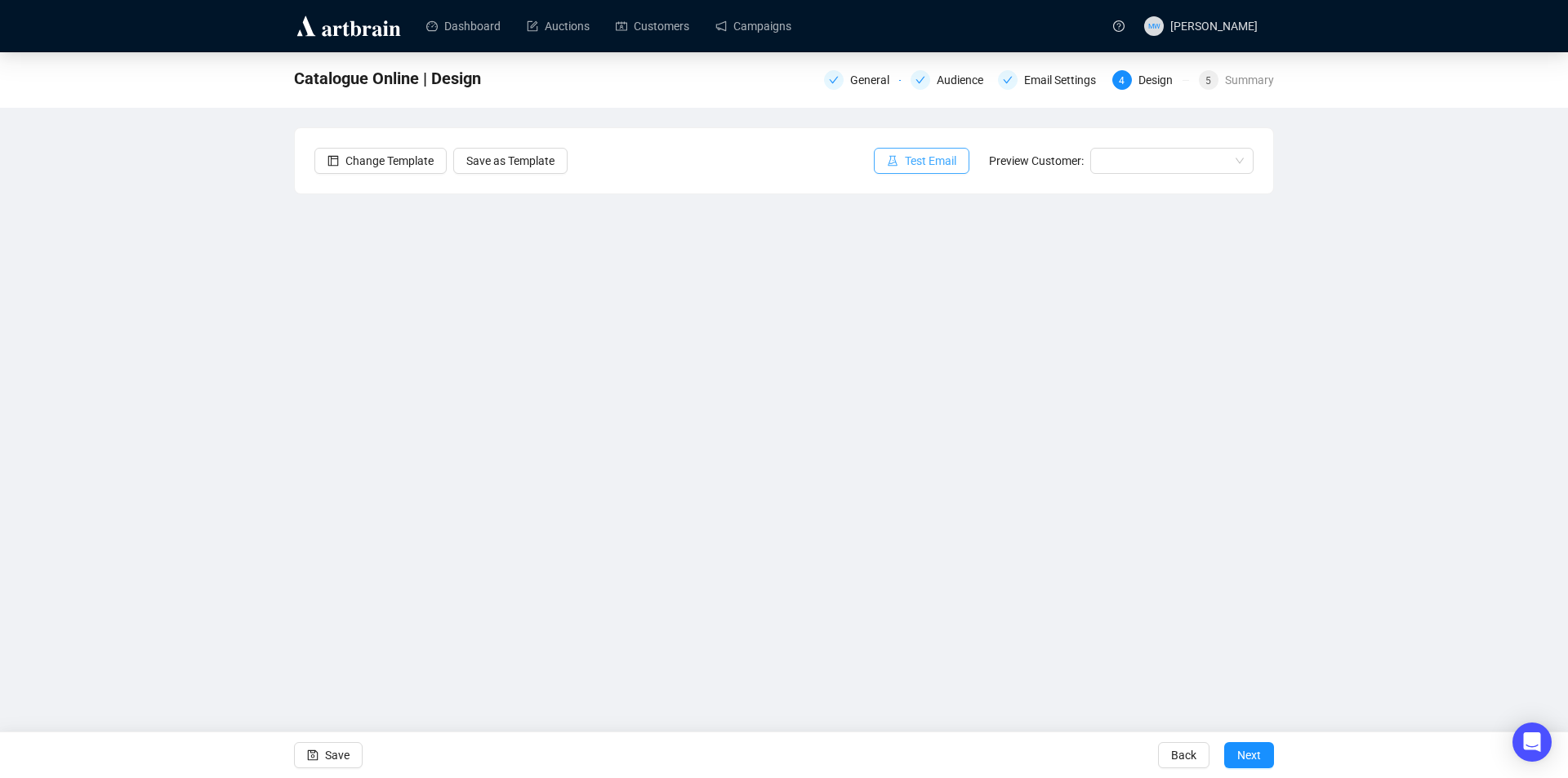
click at [944, 159] on span "Test Email" at bounding box center [930, 161] width 52 height 18
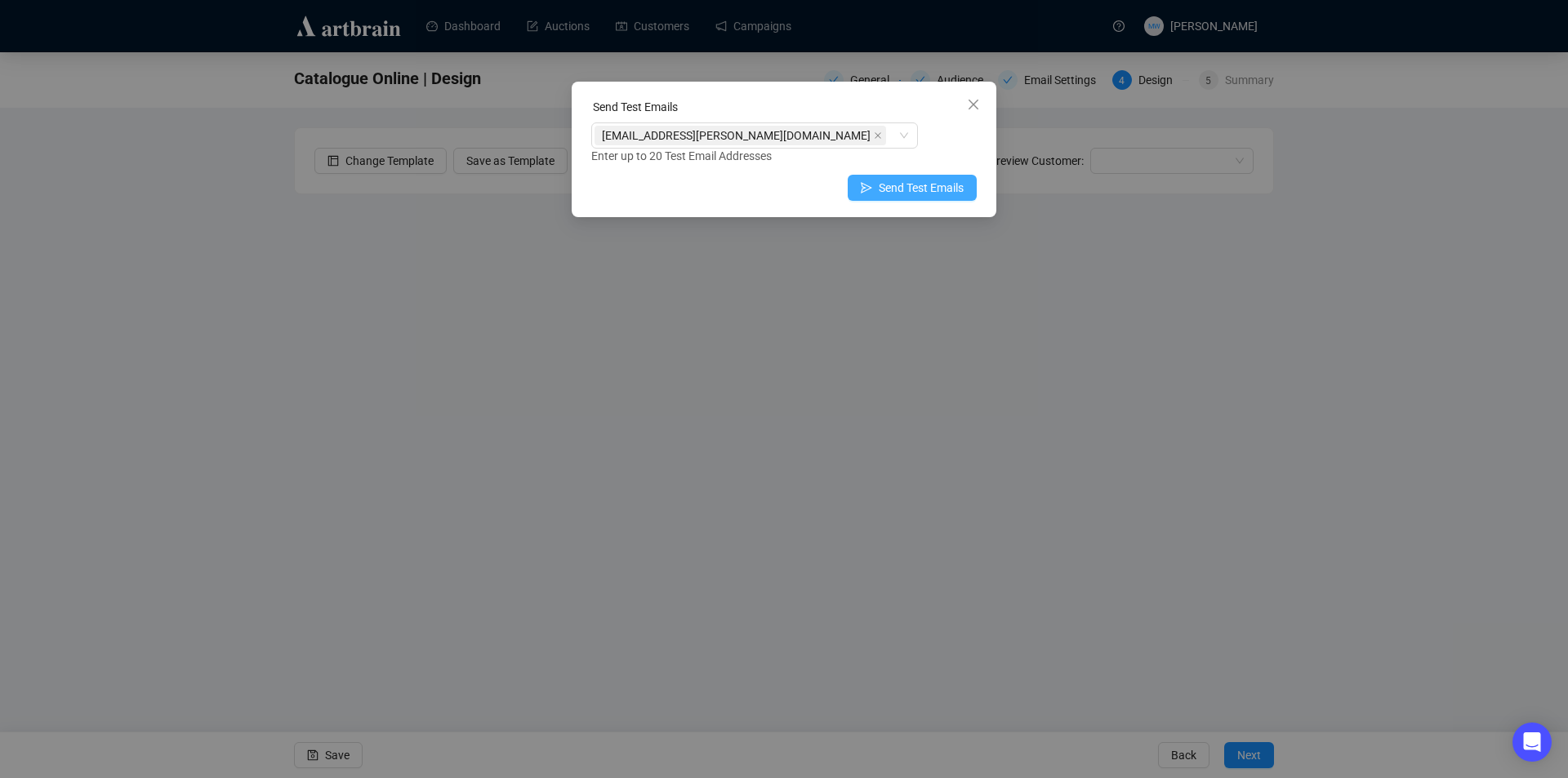
click at [937, 190] on span "Send Test Emails" at bounding box center [921, 187] width 85 height 18
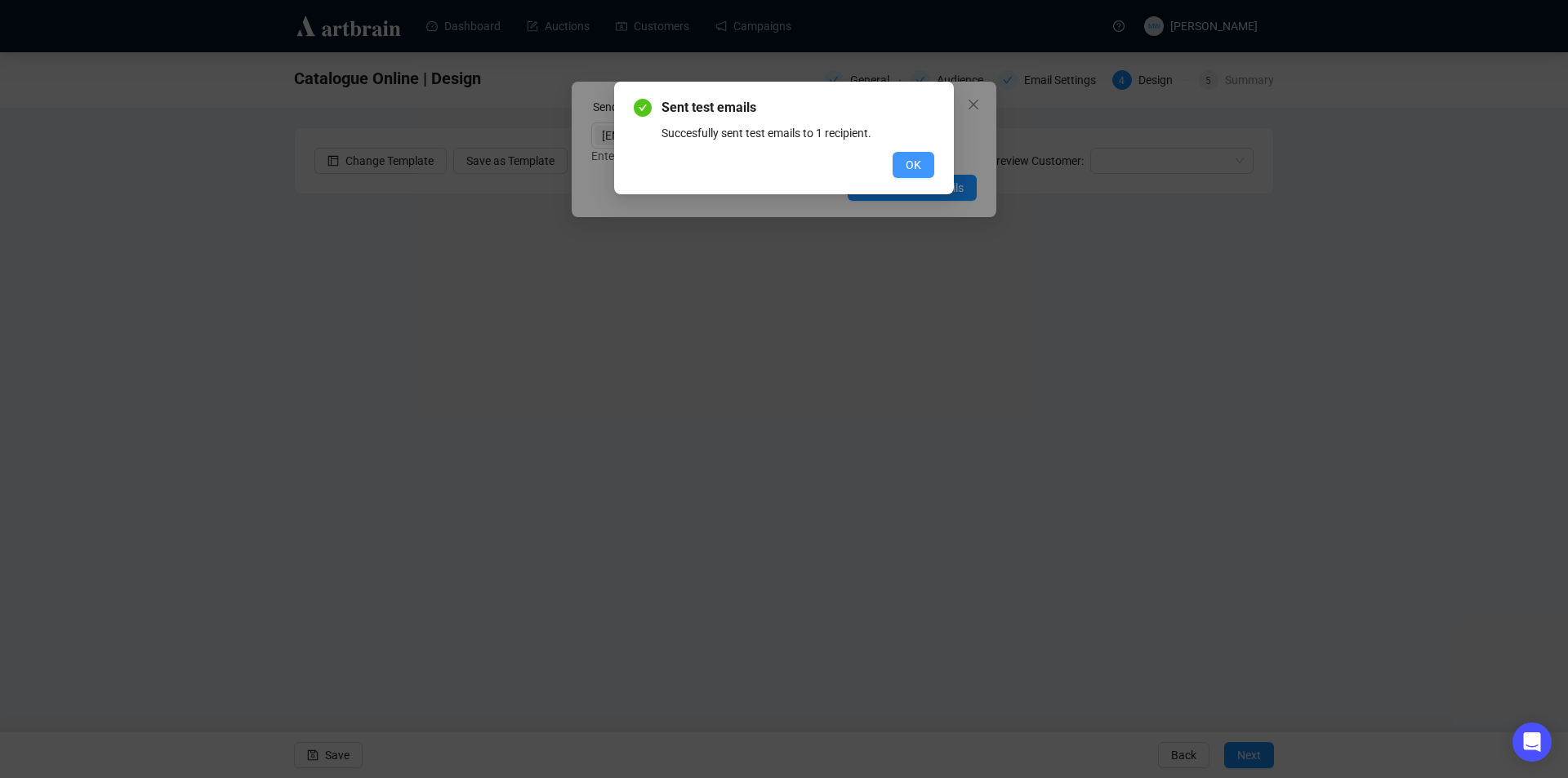
click at [911, 160] on span "OK" at bounding box center [913, 164] width 16 height 18
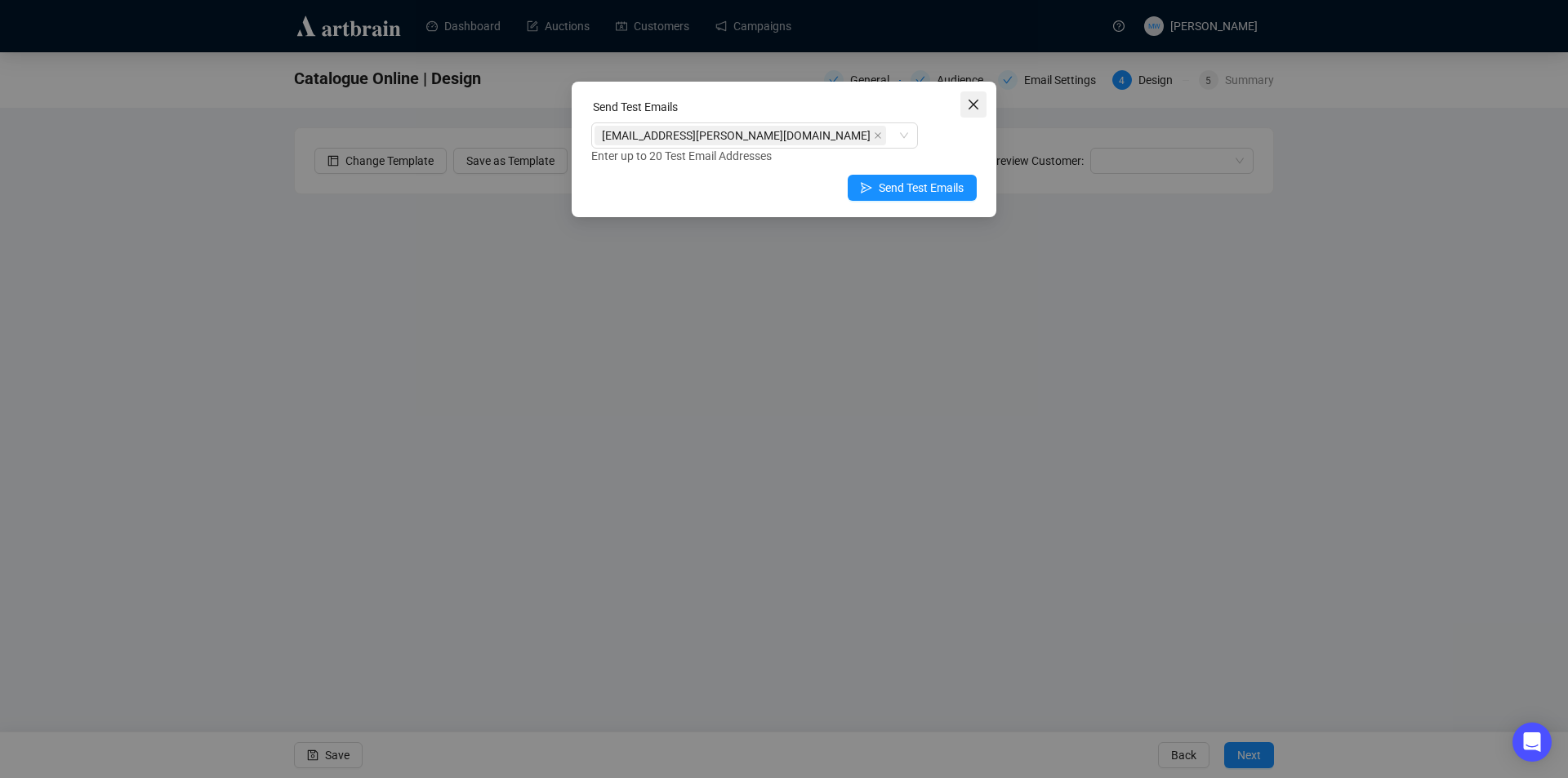
click at [965, 105] on span "Close" at bounding box center [974, 104] width 26 height 13
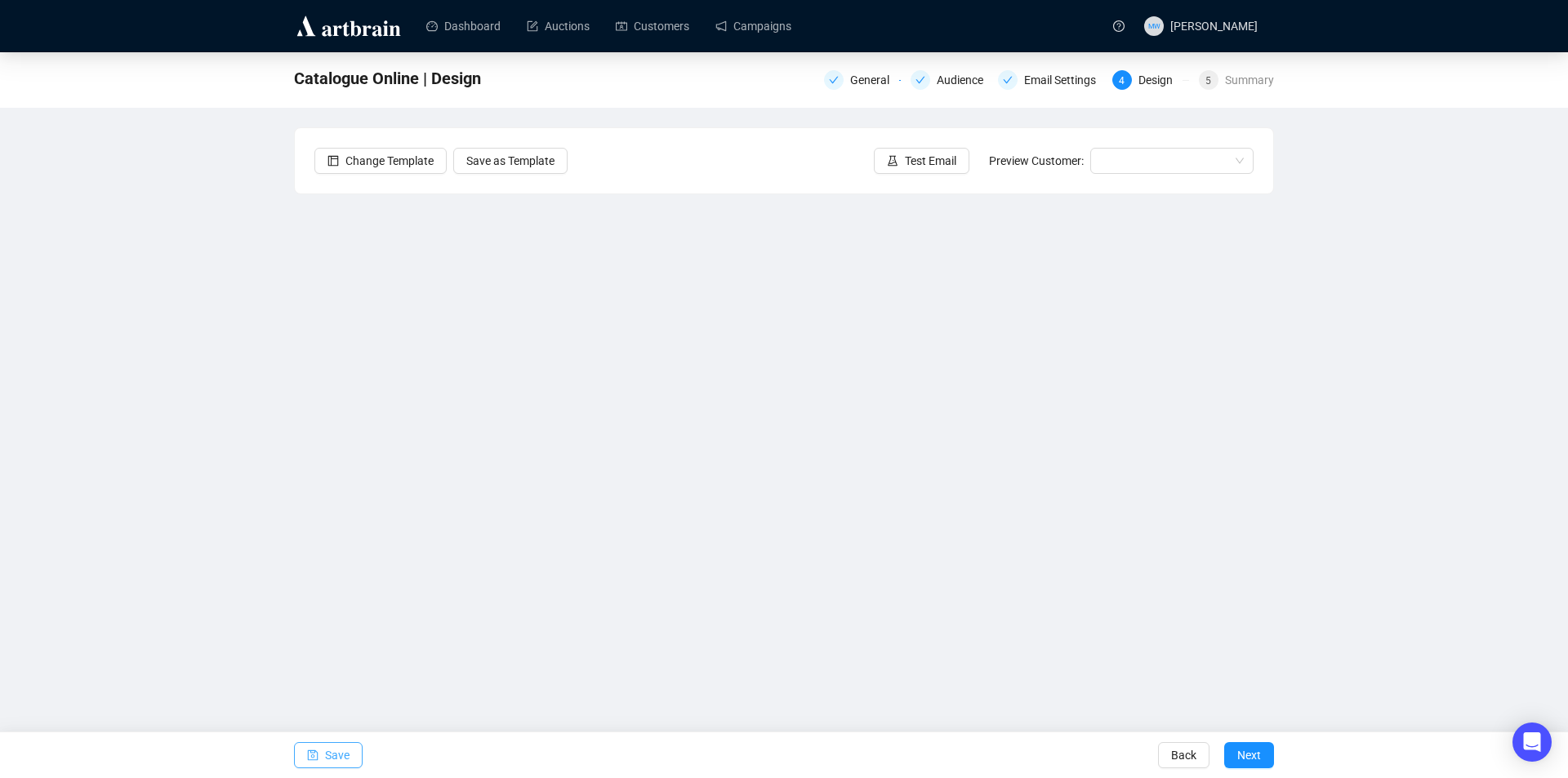
click at [335, 756] on span "Save" at bounding box center [337, 756] width 25 height 46
click at [1239, 85] on div "Summary" at bounding box center [1249, 79] width 49 height 19
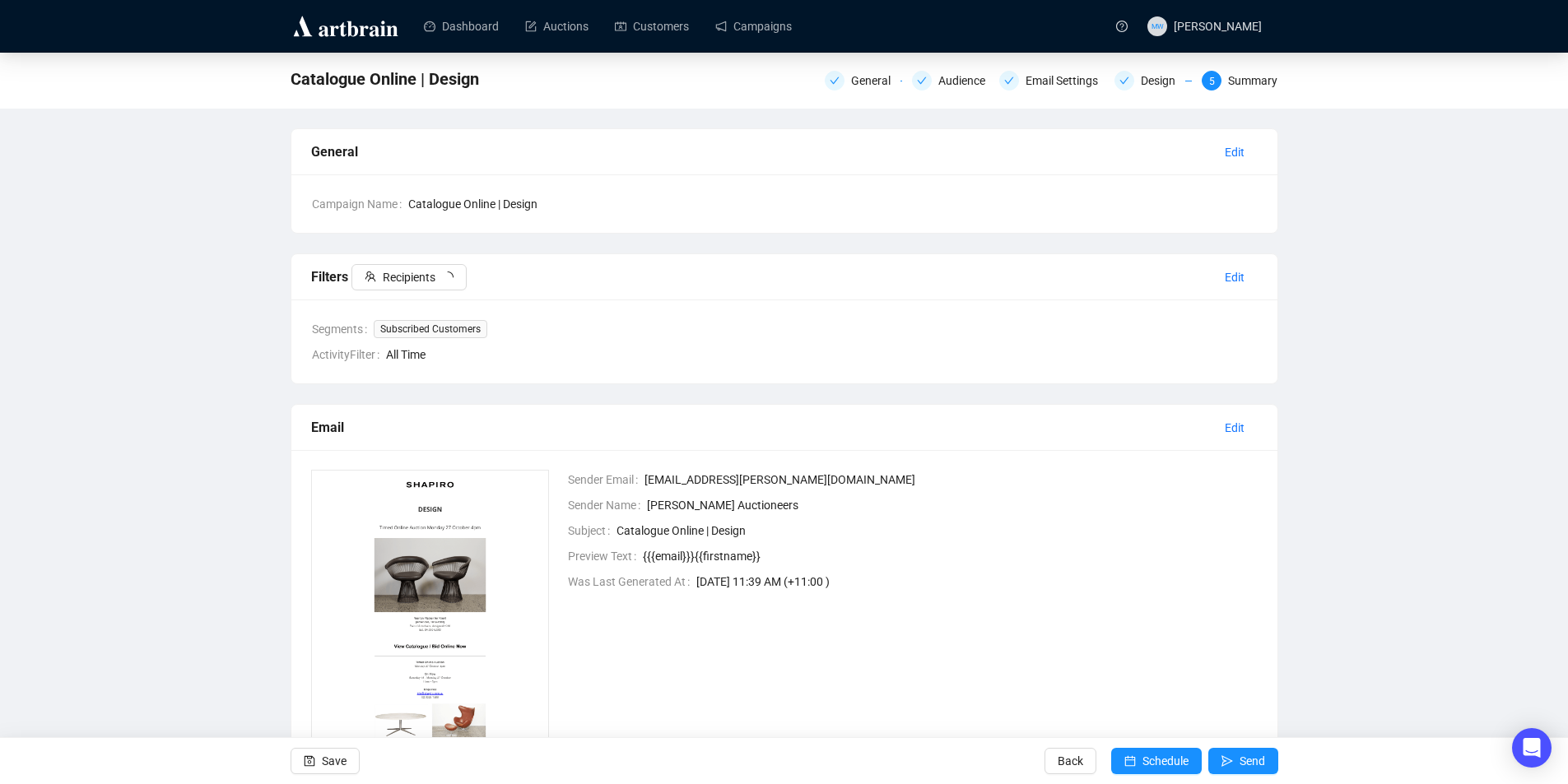
scroll to position [119, 0]
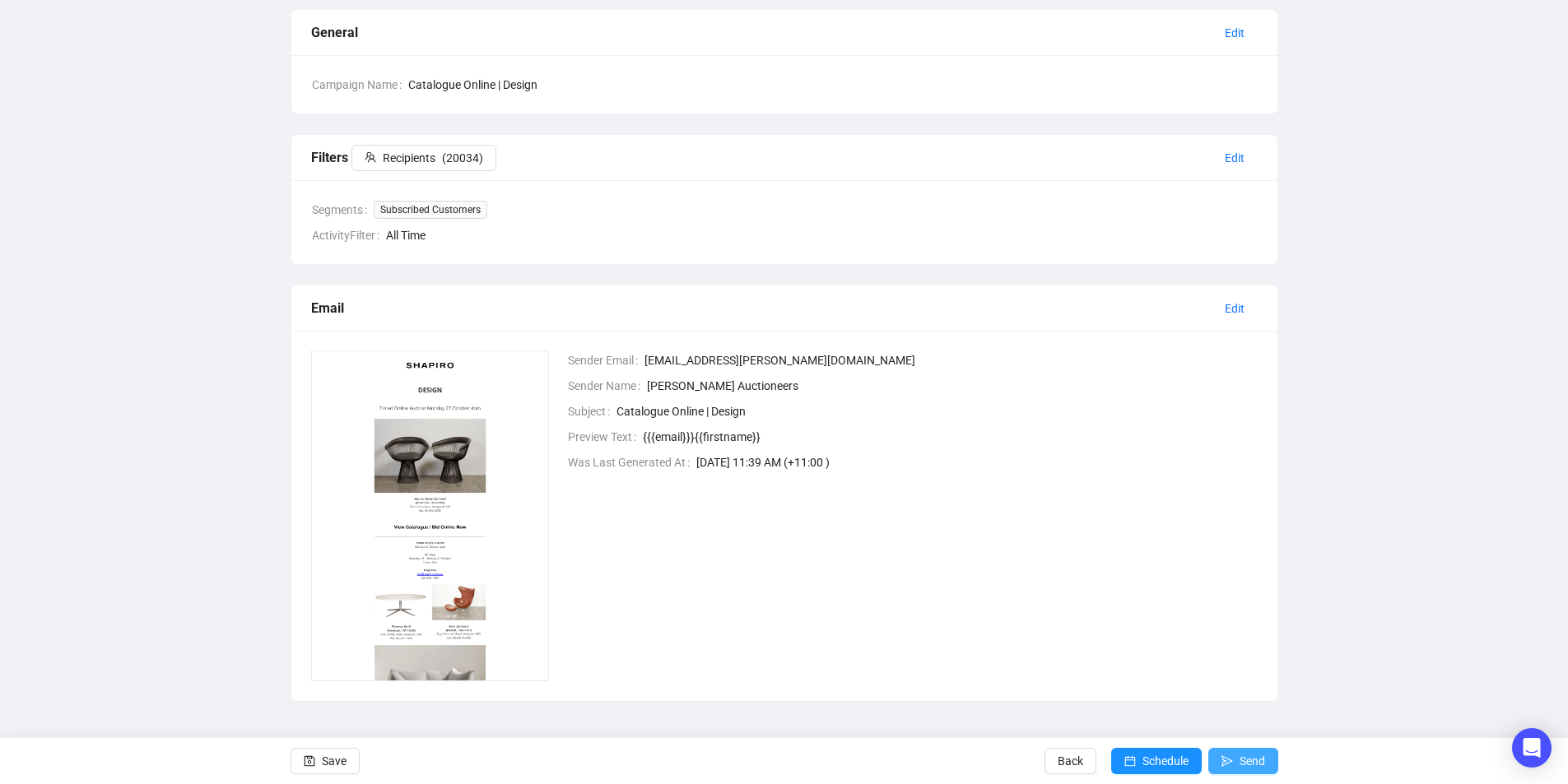
click at [1235, 761] on button "Send" at bounding box center [1242, 761] width 70 height 26
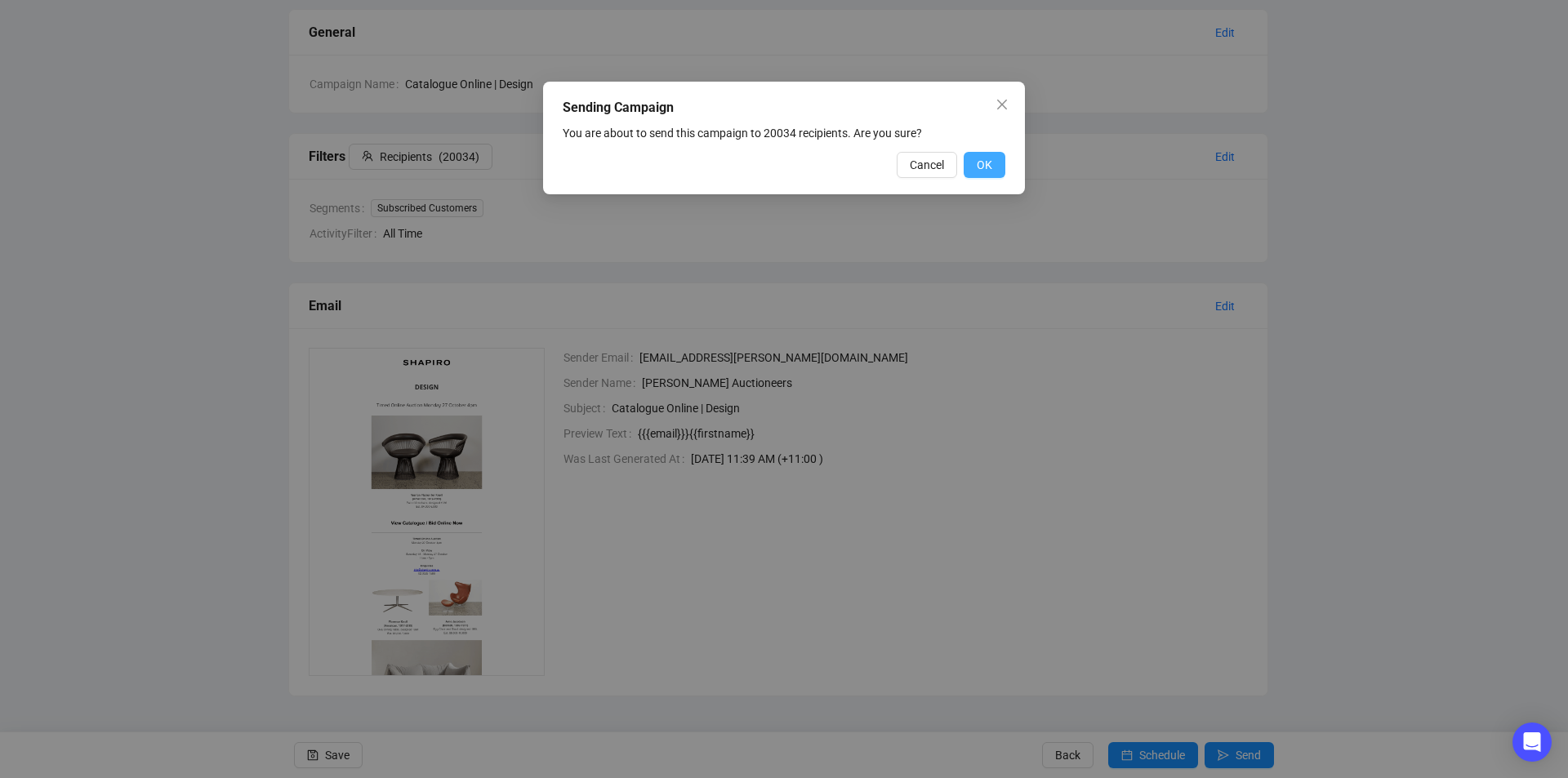
click at [973, 162] on button "OK" at bounding box center [984, 165] width 42 height 26
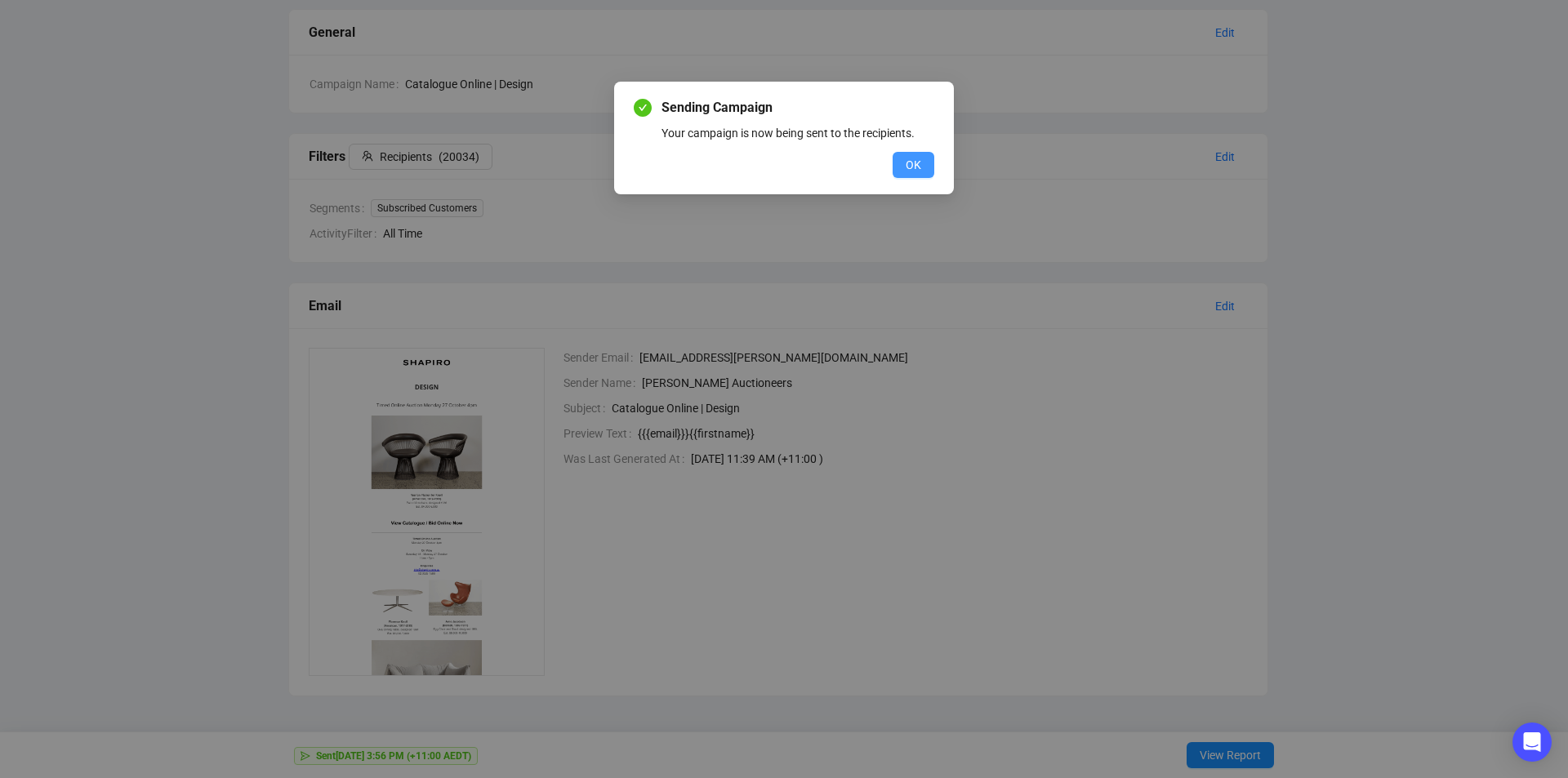
click at [926, 164] on button "OK" at bounding box center [913, 165] width 42 height 26
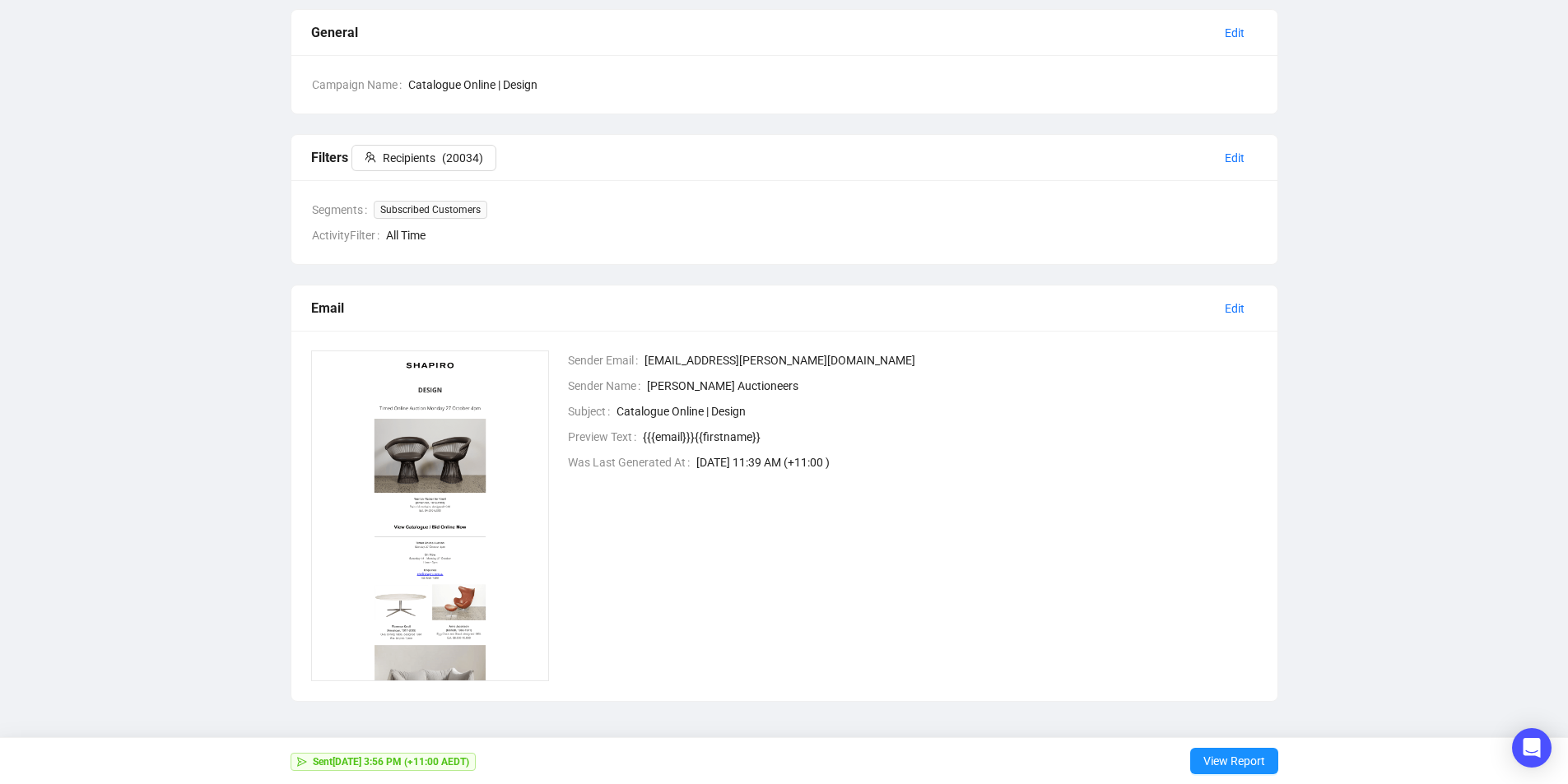
scroll to position [0, 0]
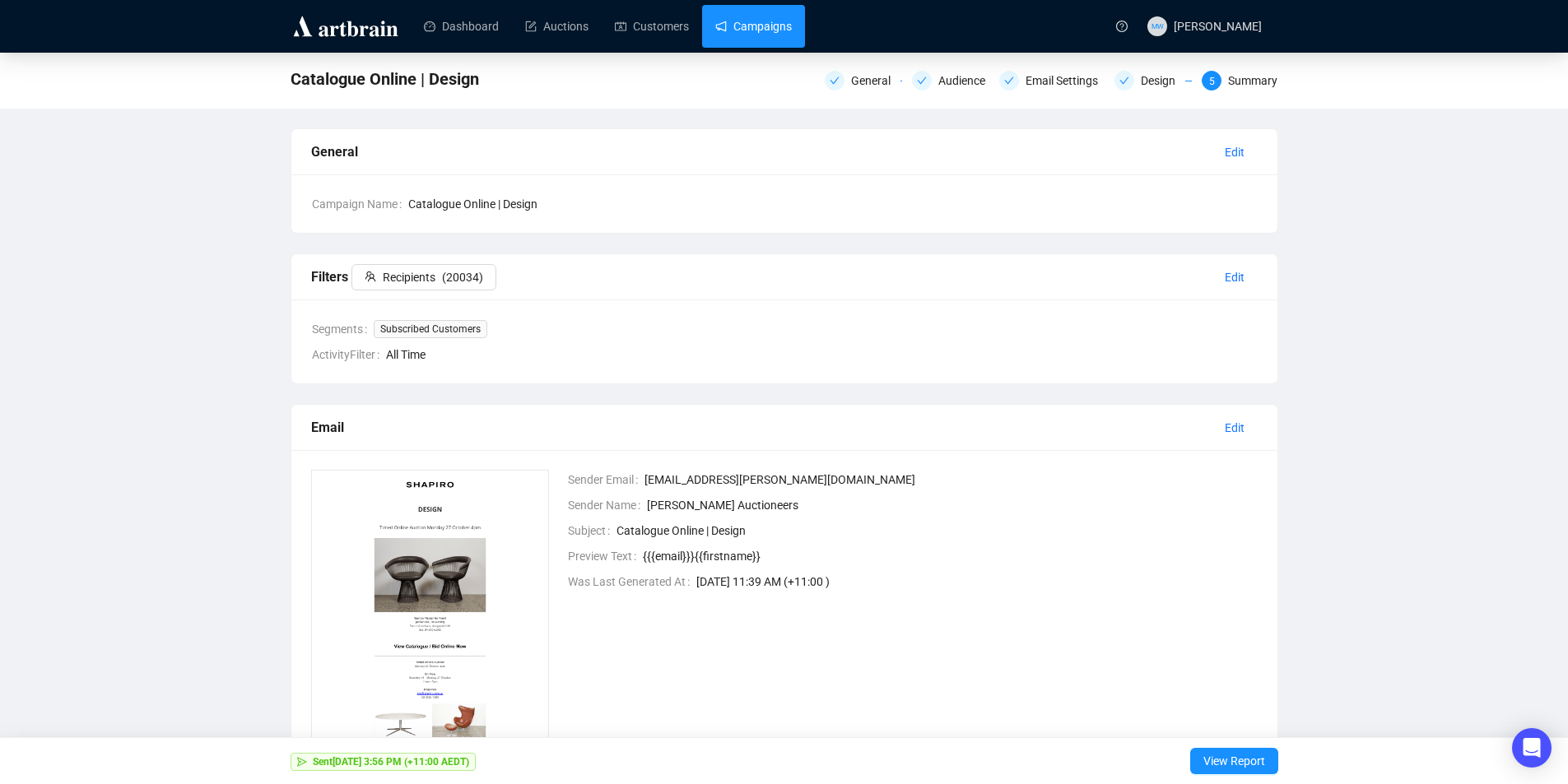
click at [747, 31] on link "Campaigns" at bounding box center [753, 26] width 76 height 43
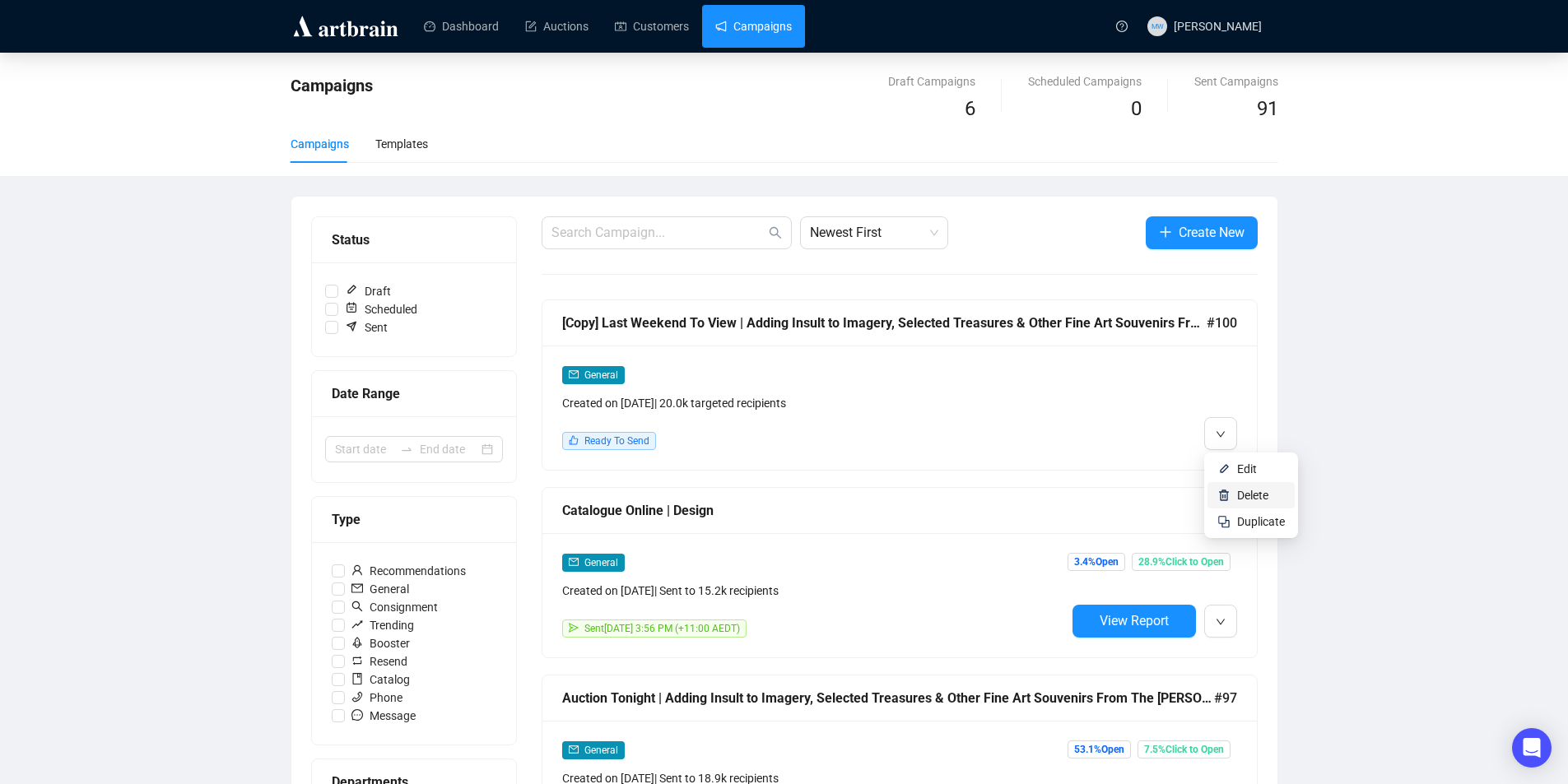
click at [1238, 491] on span "Delete" at bounding box center [1253, 496] width 32 height 13
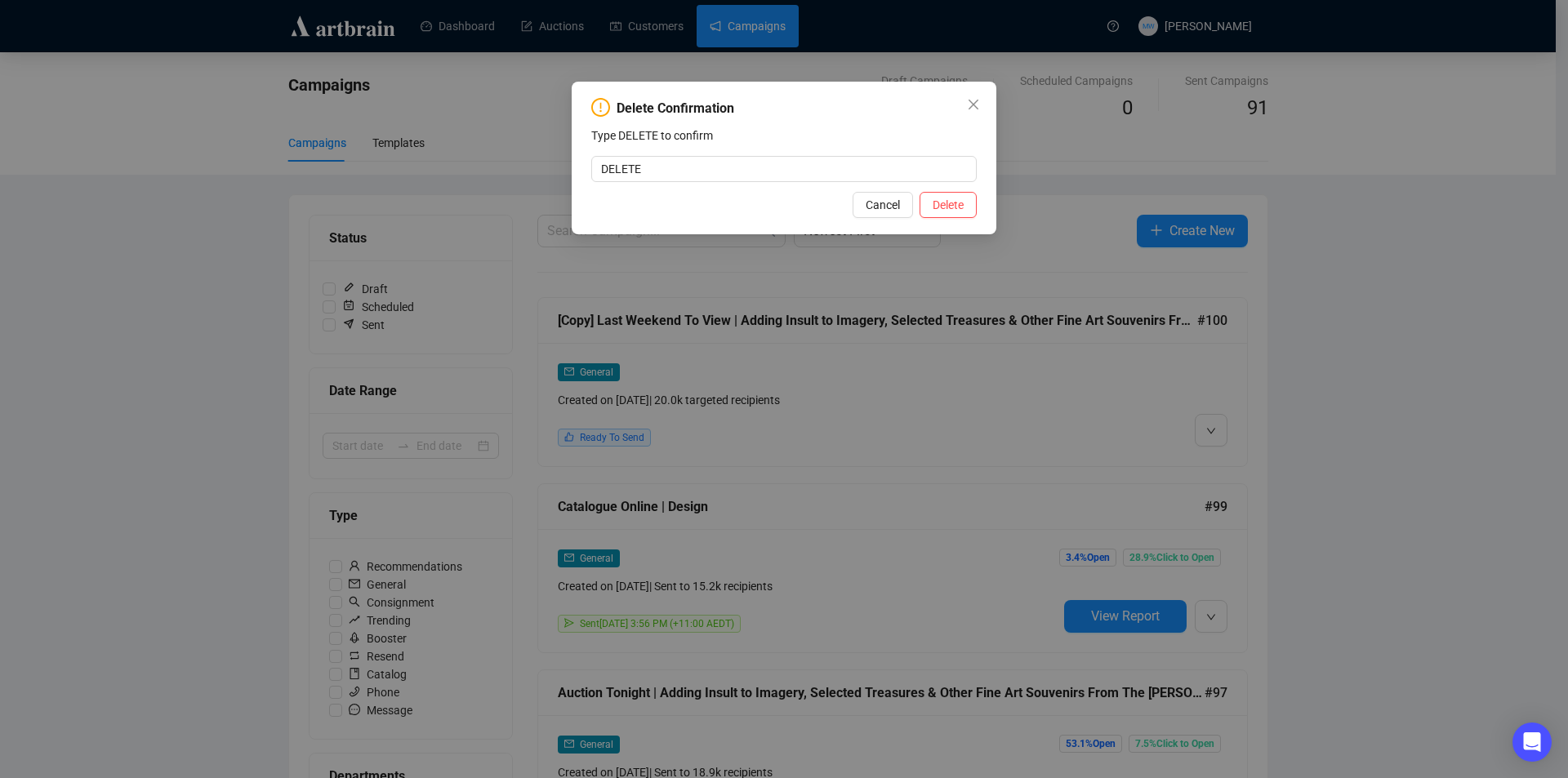
type input "DELETE"
click at [982, 196] on div "Delete Confirmation Type DELETE to confirm DELETE Cancel Delete" at bounding box center [784, 157] width 425 height 152
click at [980, 197] on div "Delete Confirmation Type DELETE to confirm DELETE Cancel Delete" at bounding box center [784, 157] width 425 height 152
click at [952, 210] on span "Delete" at bounding box center [948, 204] width 31 height 18
